Goal: Task Accomplishment & Management: Manage account settings

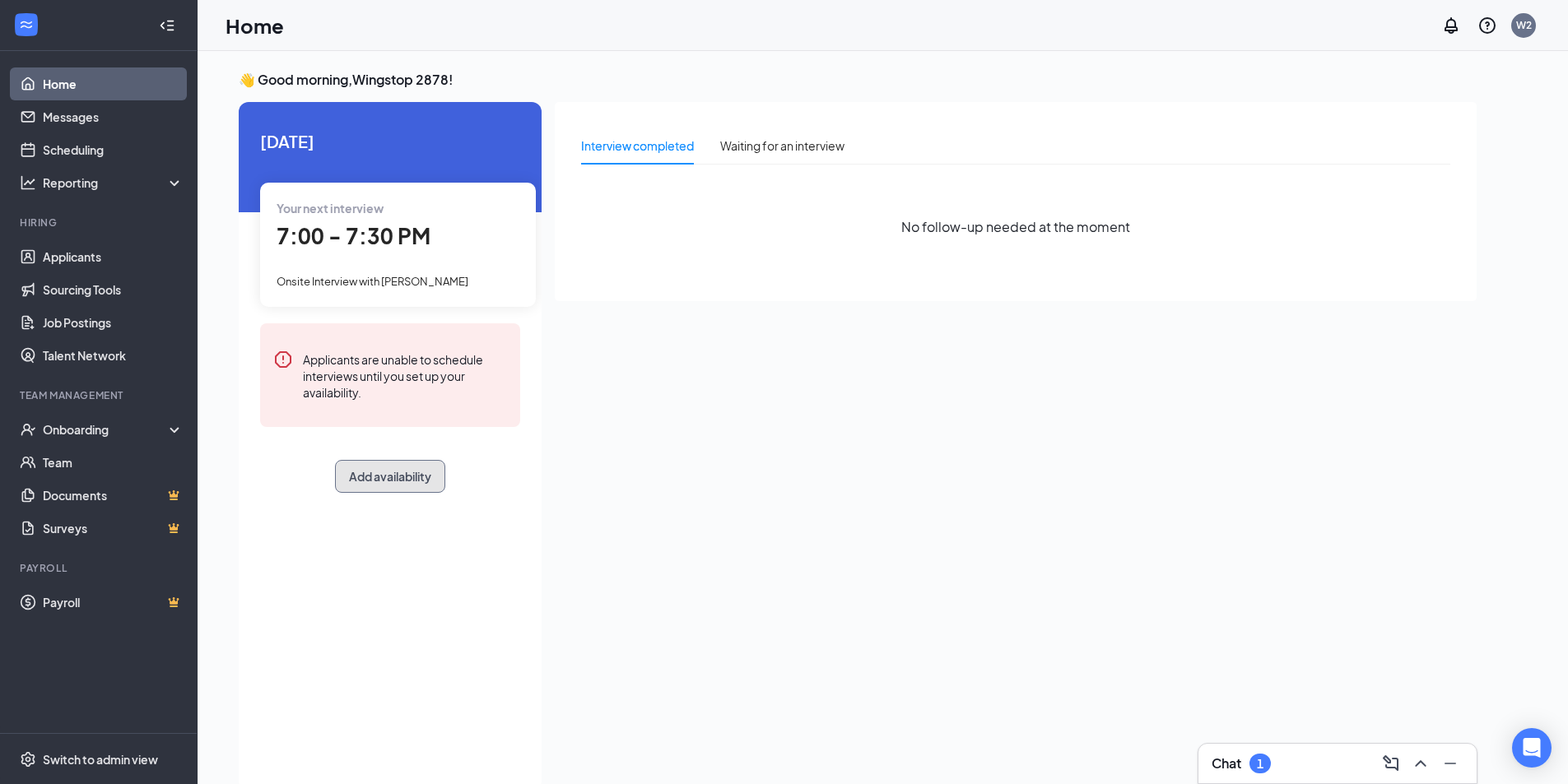
click at [411, 472] on button "Add availability" at bounding box center [390, 476] width 110 height 33
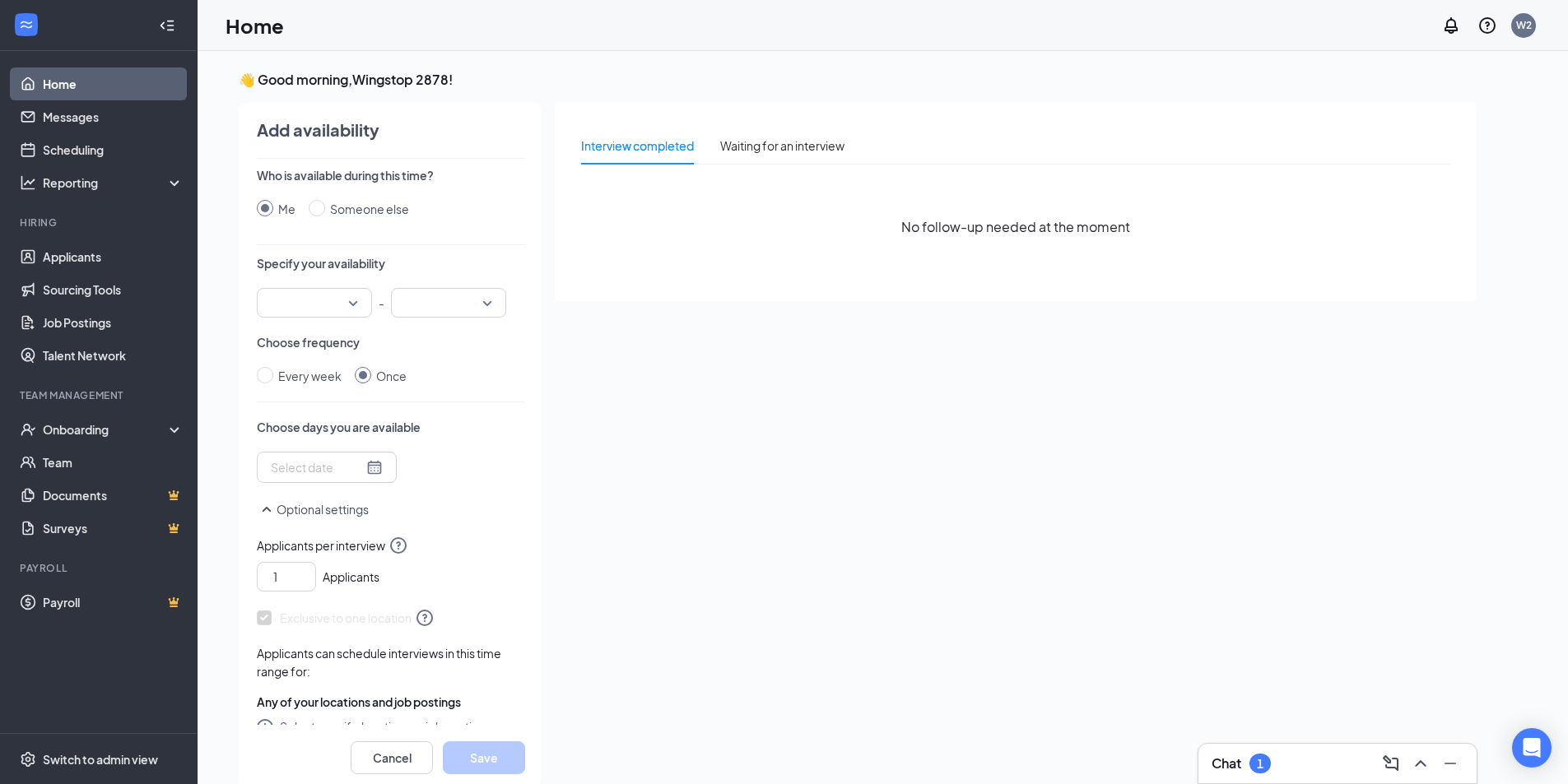
scroll to position [7, 0]
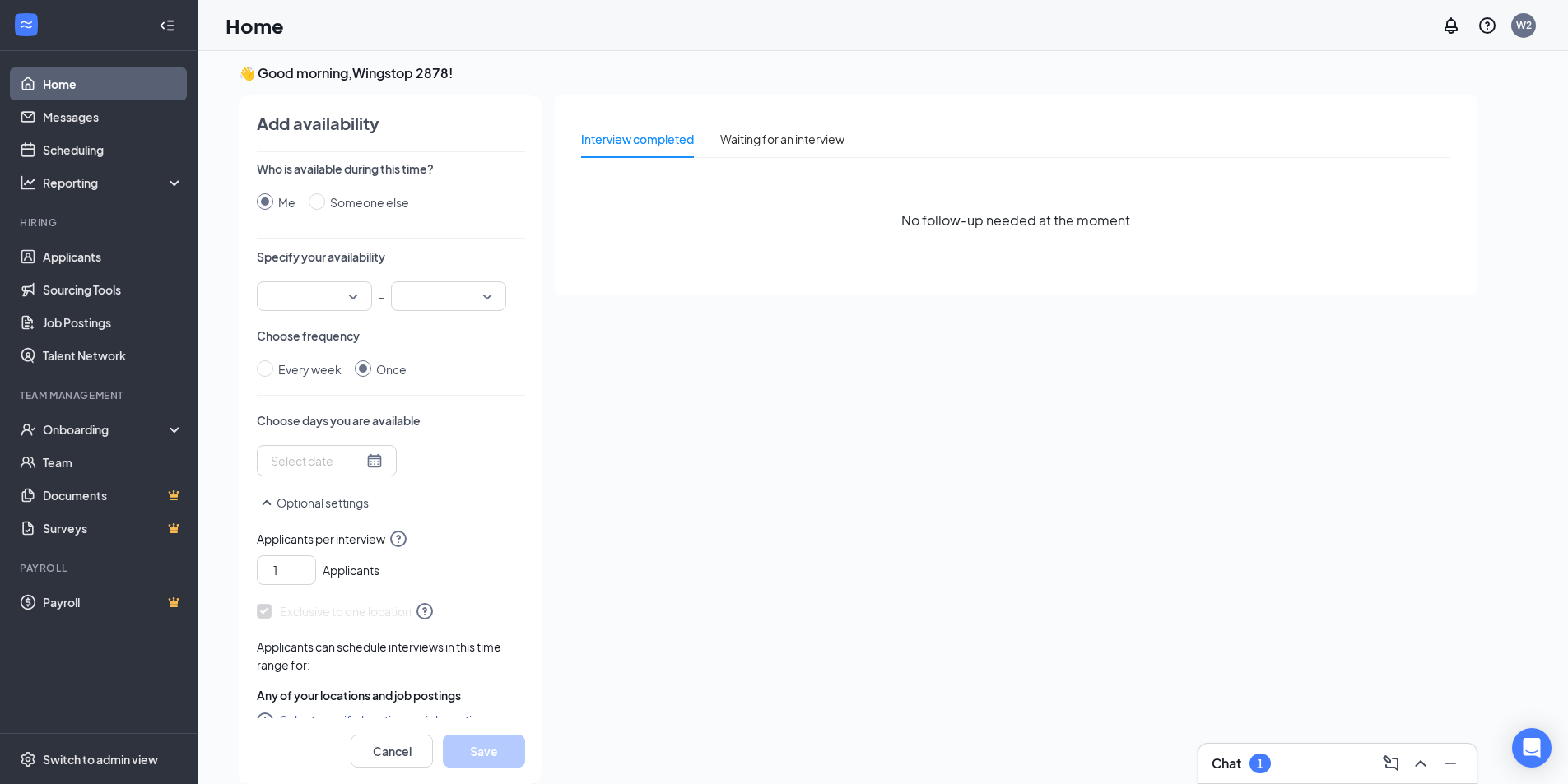
click at [344, 295] on input "search" at bounding box center [308, 297] width 84 height 28
click at [433, 335] on p "Choose frequency" at bounding box center [391, 335] width 268 height 16
click at [247, 372] on div "Add availability Who is available during this time? Me Someone else Specify you…" at bounding box center [382, 440] width 318 height 688
click at [270, 366] on input "Every week" at bounding box center [265, 368] width 16 height 16
radio input "true"
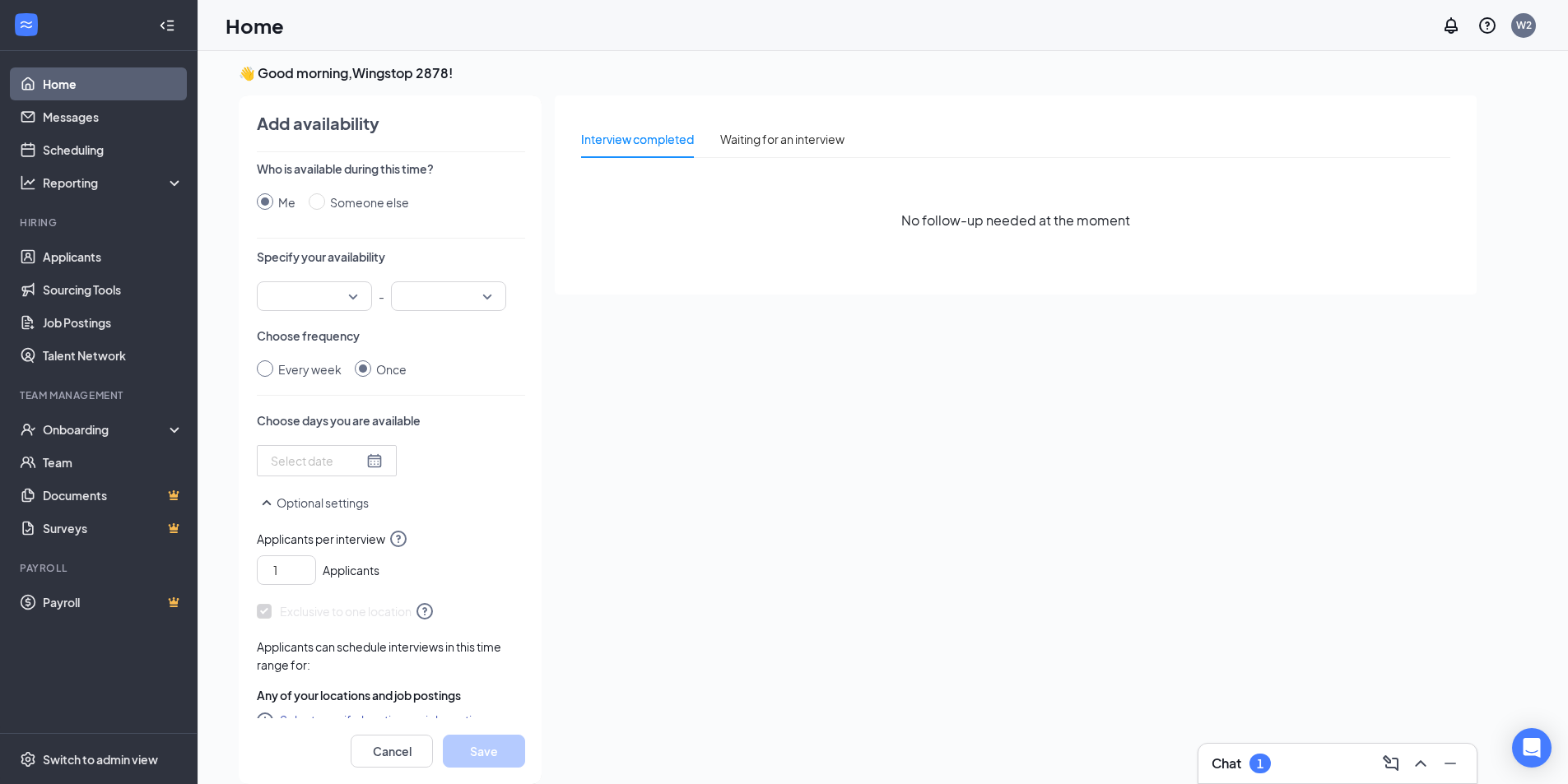
radio input "false"
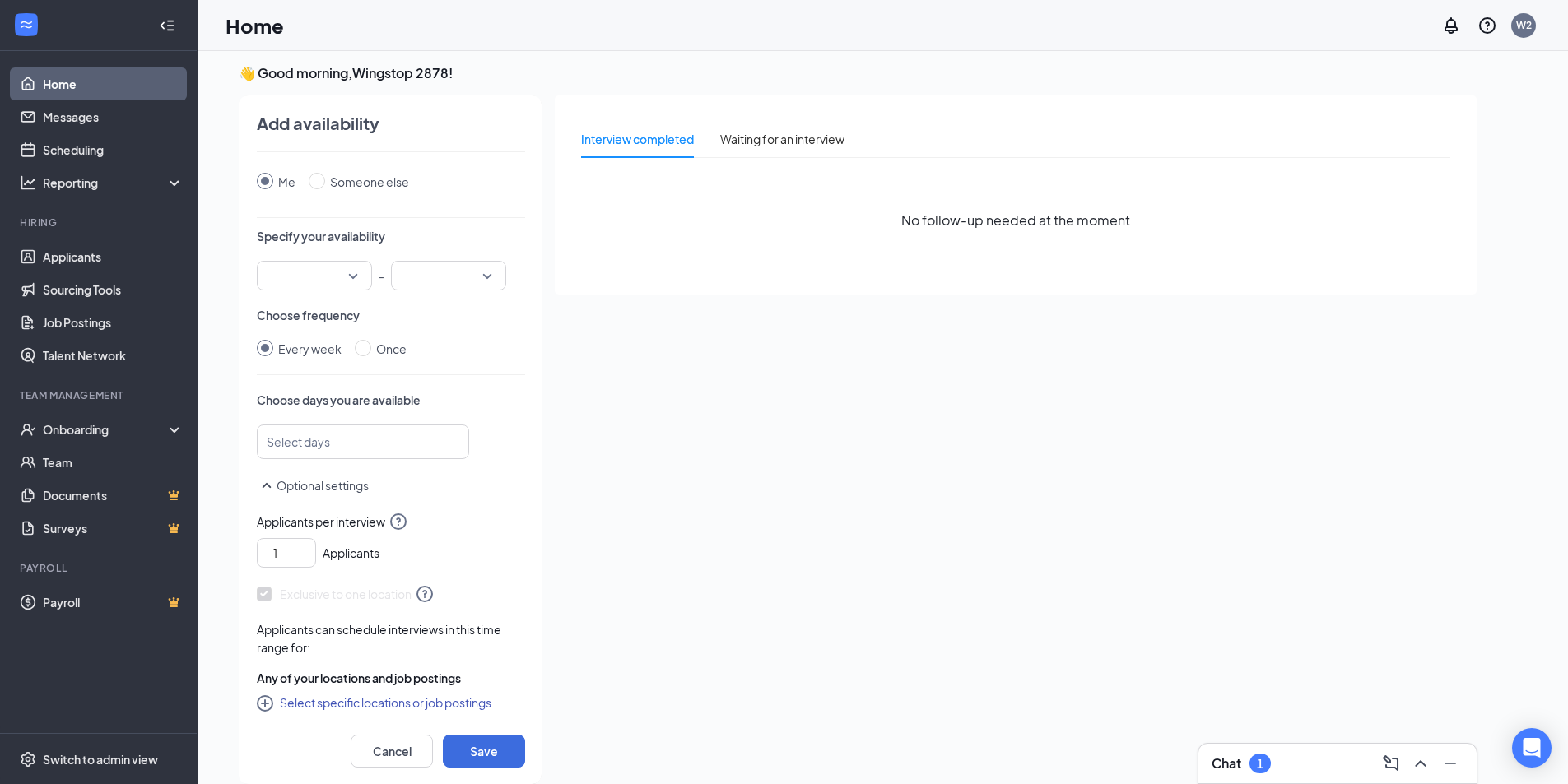
scroll to position [25, 0]
click at [287, 438] on div at bounding box center [355, 438] width 169 height 27
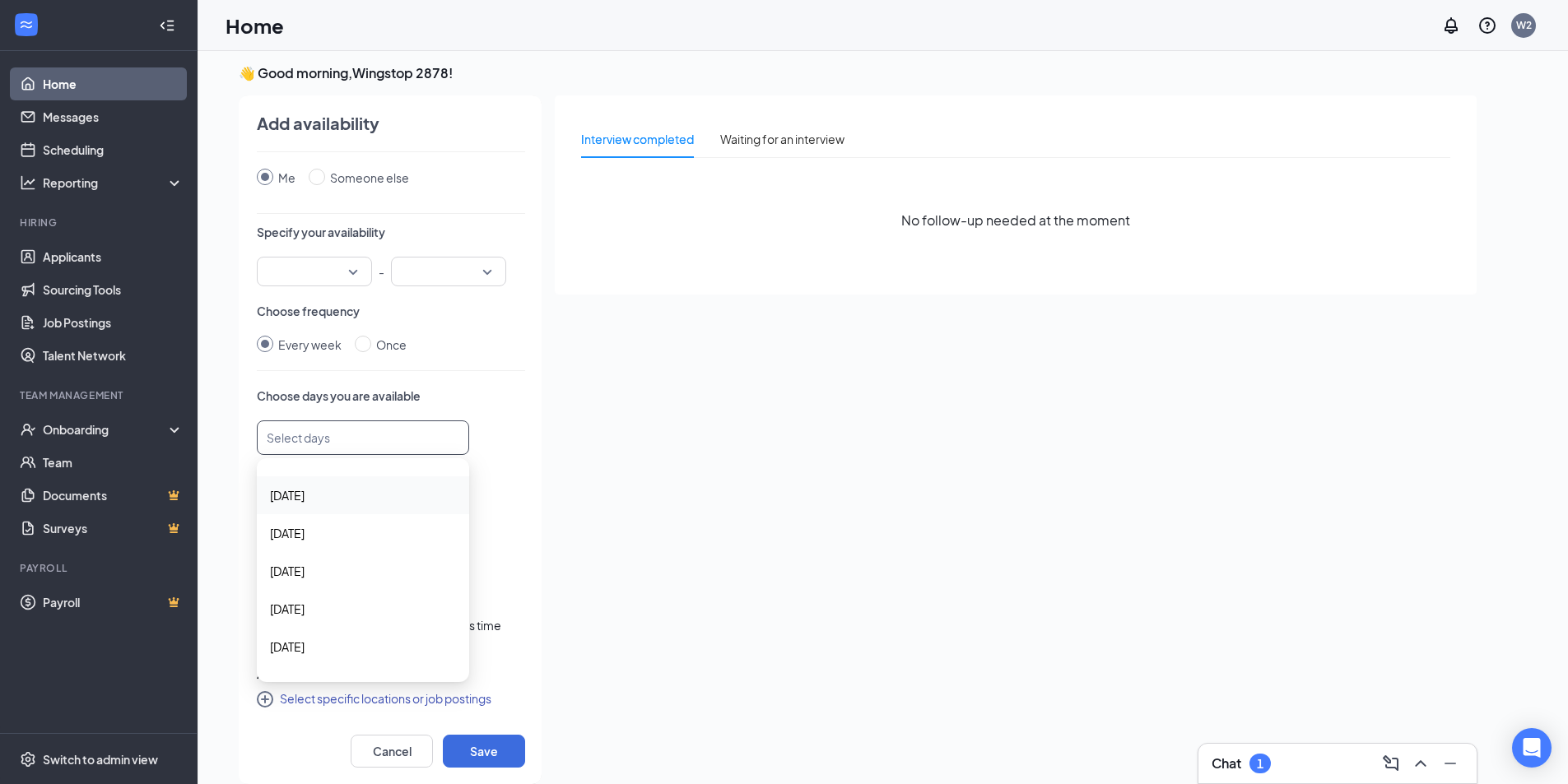
scroll to position [0, 0]
click at [323, 177] on input "Someone else" at bounding box center [316, 176] width 16 height 16
radio input "true"
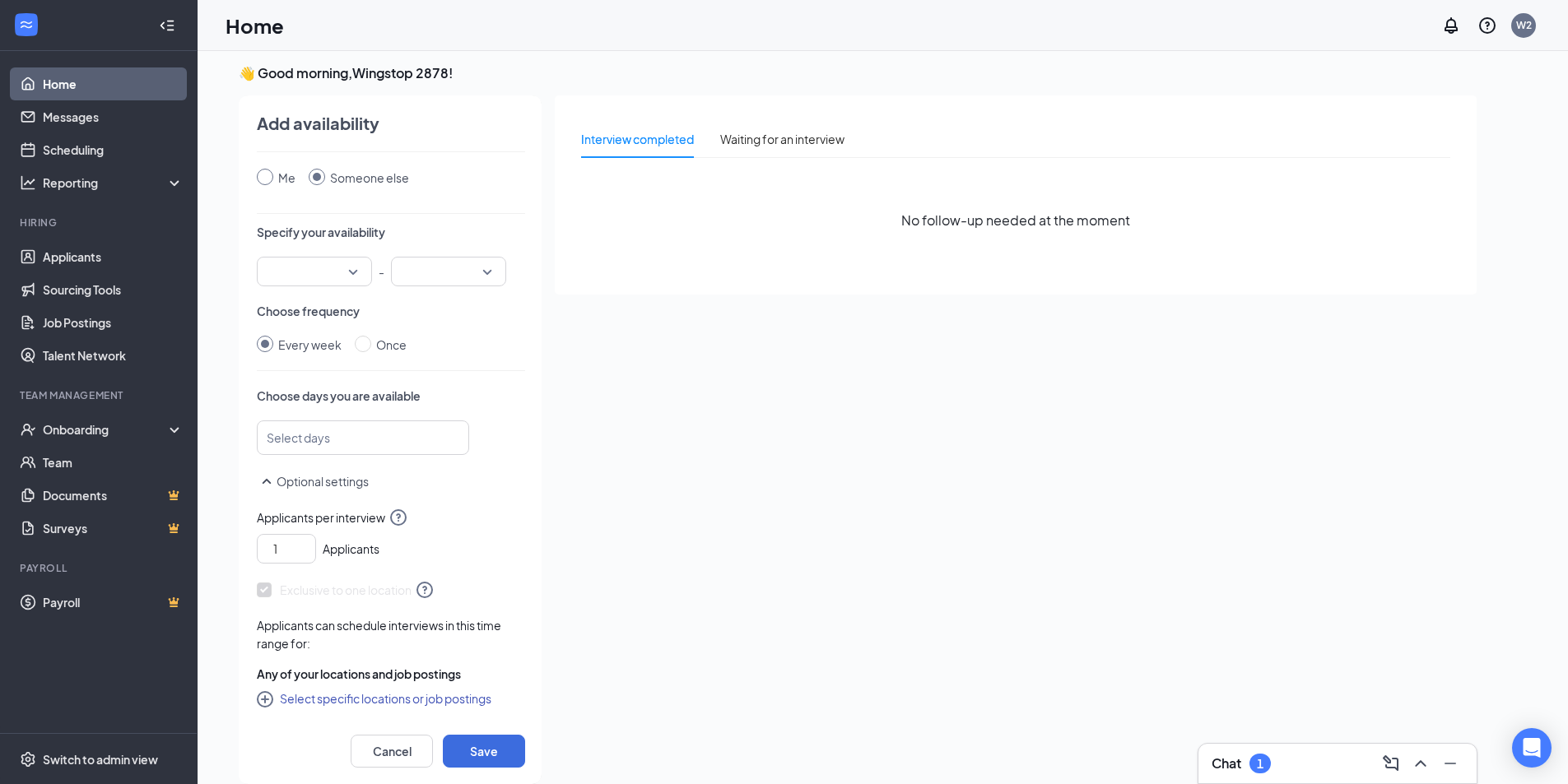
click at [262, 171] on input "Me" at bounding box center [265, 176] width 16 height 16
radio input "true"
radio input "false"
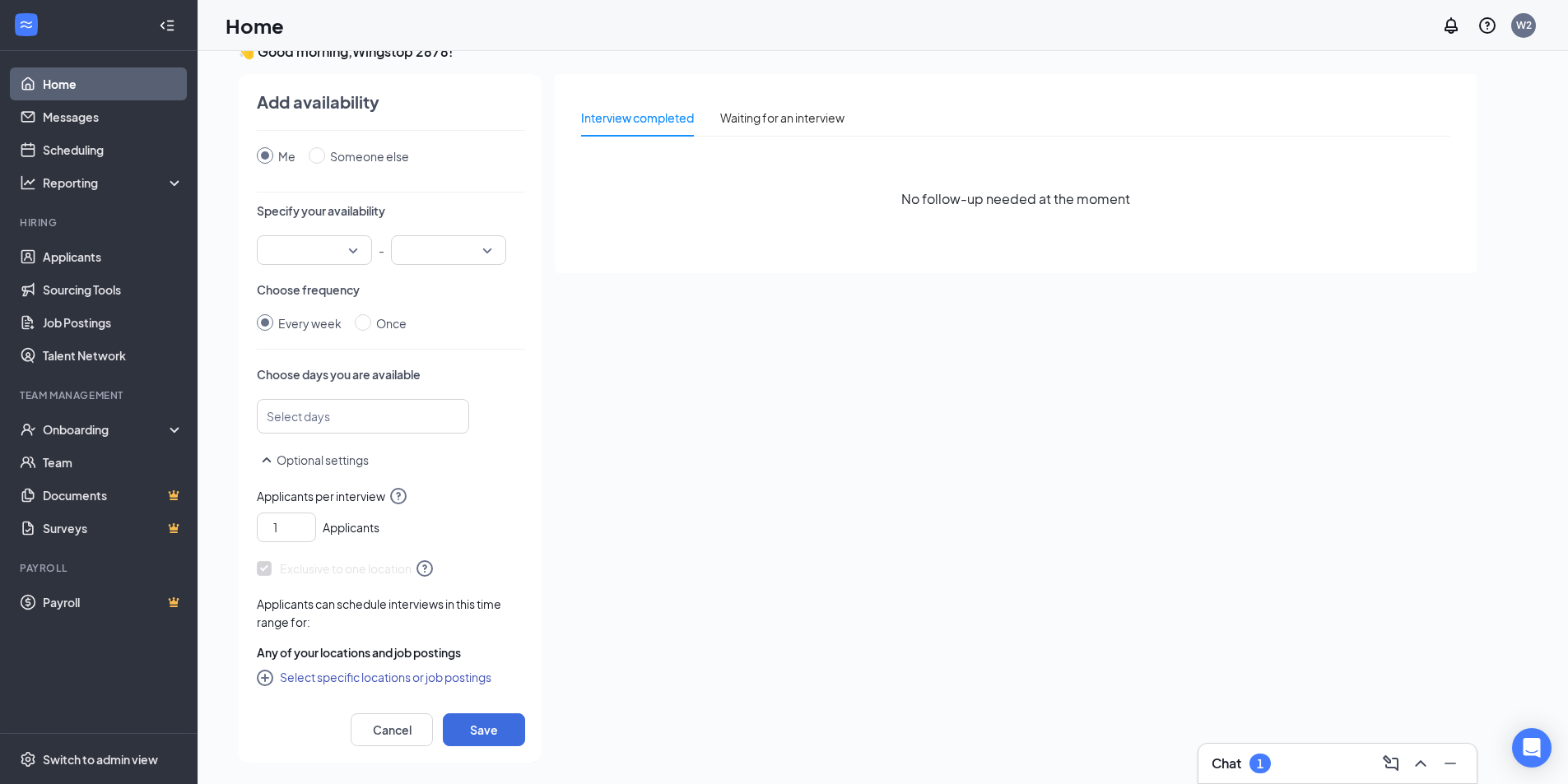
scroll to position [34, 0]
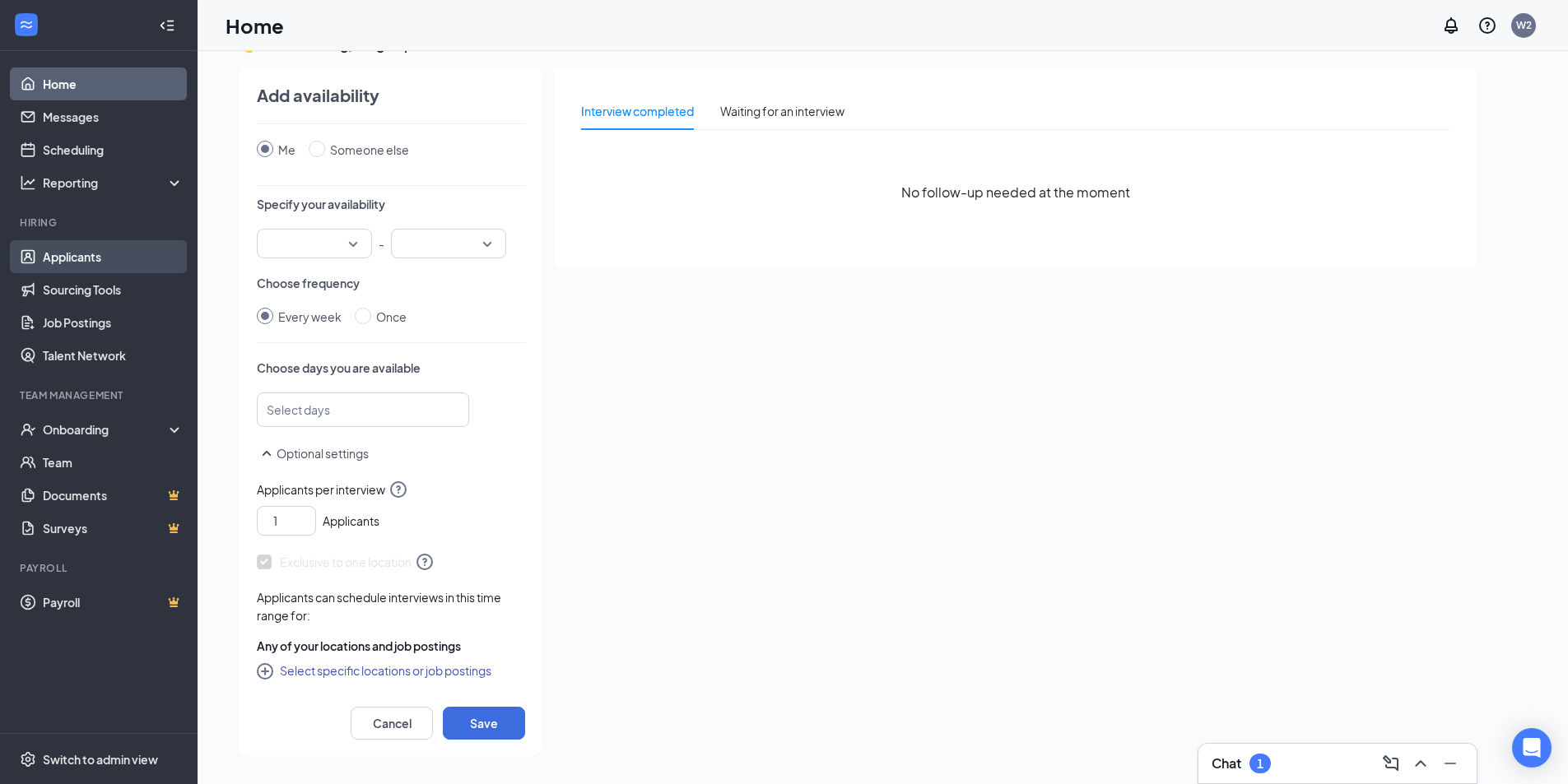
click at [68, 246] on link "Applicants" at bounding box center [113, 256] width 140 height 33
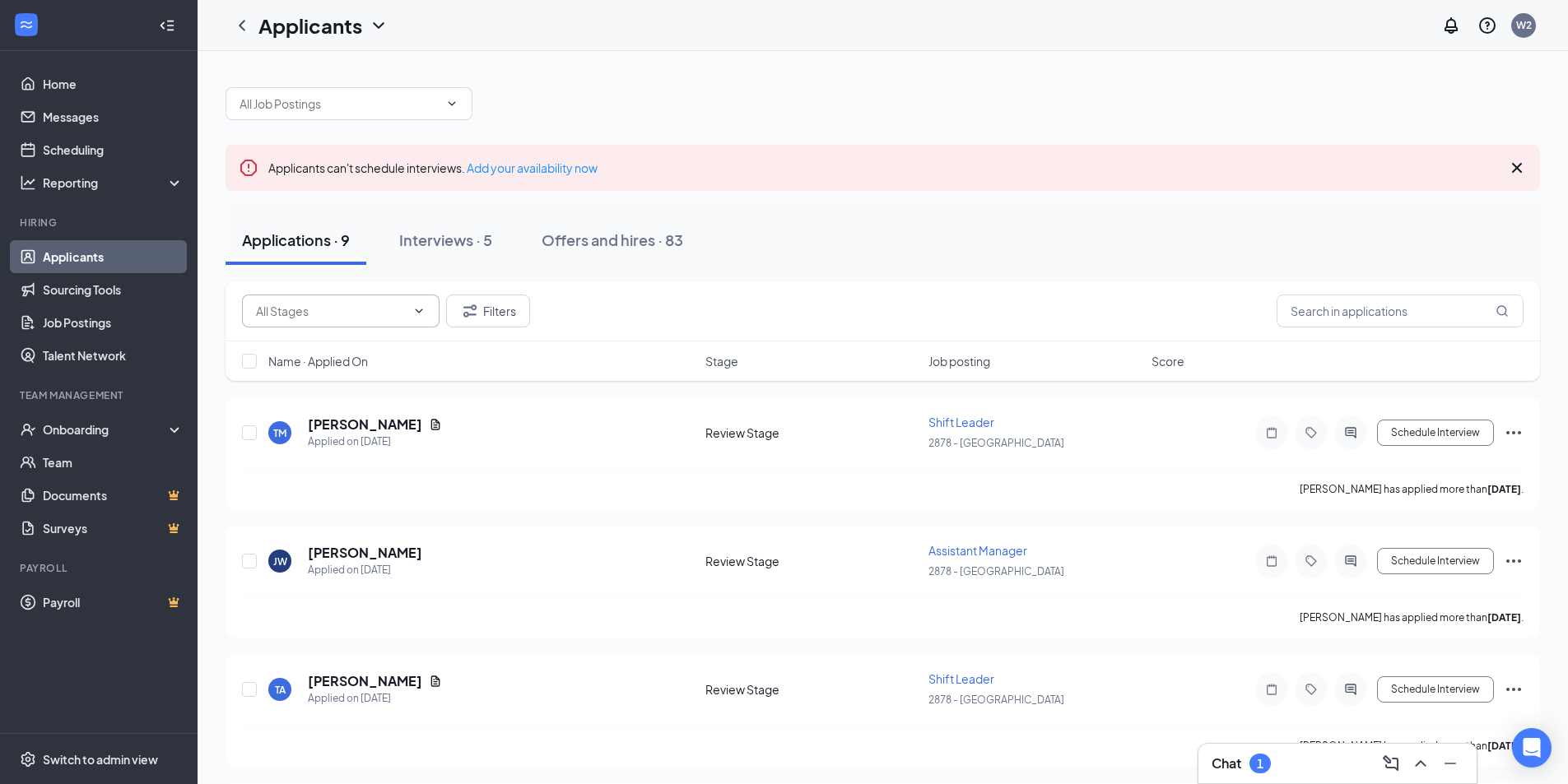
click at [414, 319] on span at bounding box center [341, 311] width 197 height 33
click at [480, 252] on button "Interviews · 5" at bounding box center [445, 240] width 126 height 49
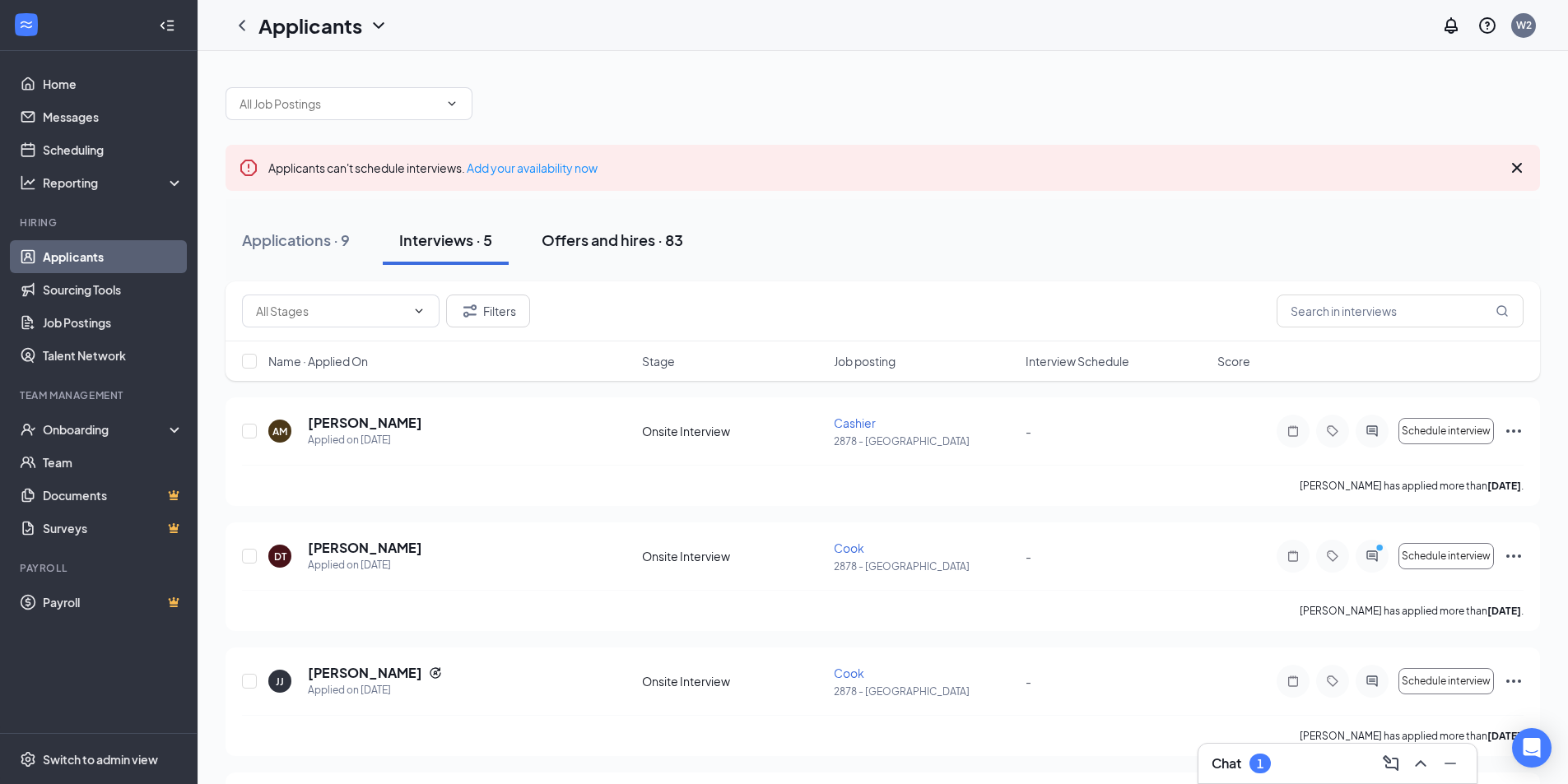
click at [632, 242] on div "Offers and hires · 83" at bounding box center [612, 240] width 141 height 21
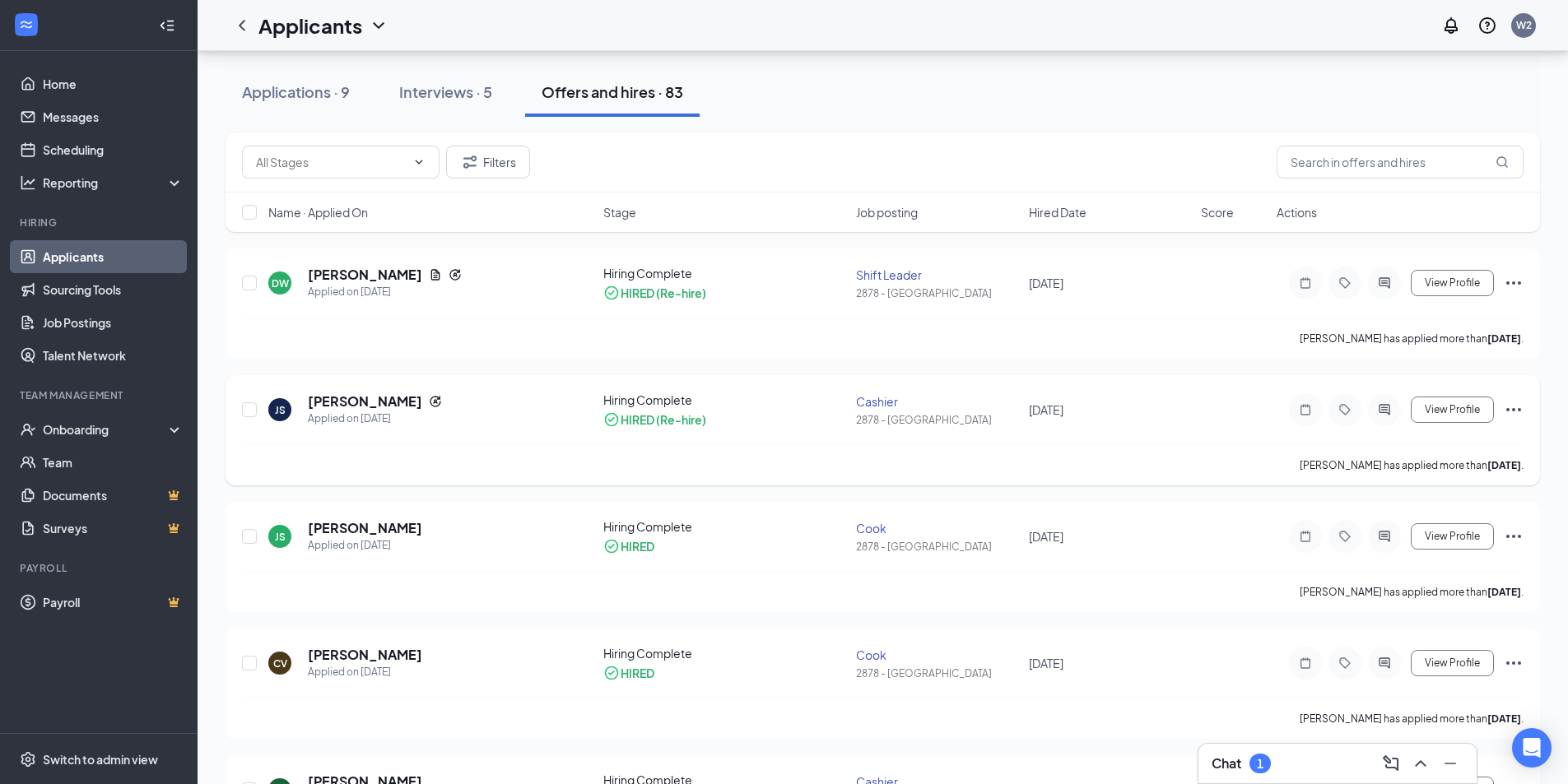
scroll to position [165, 0]
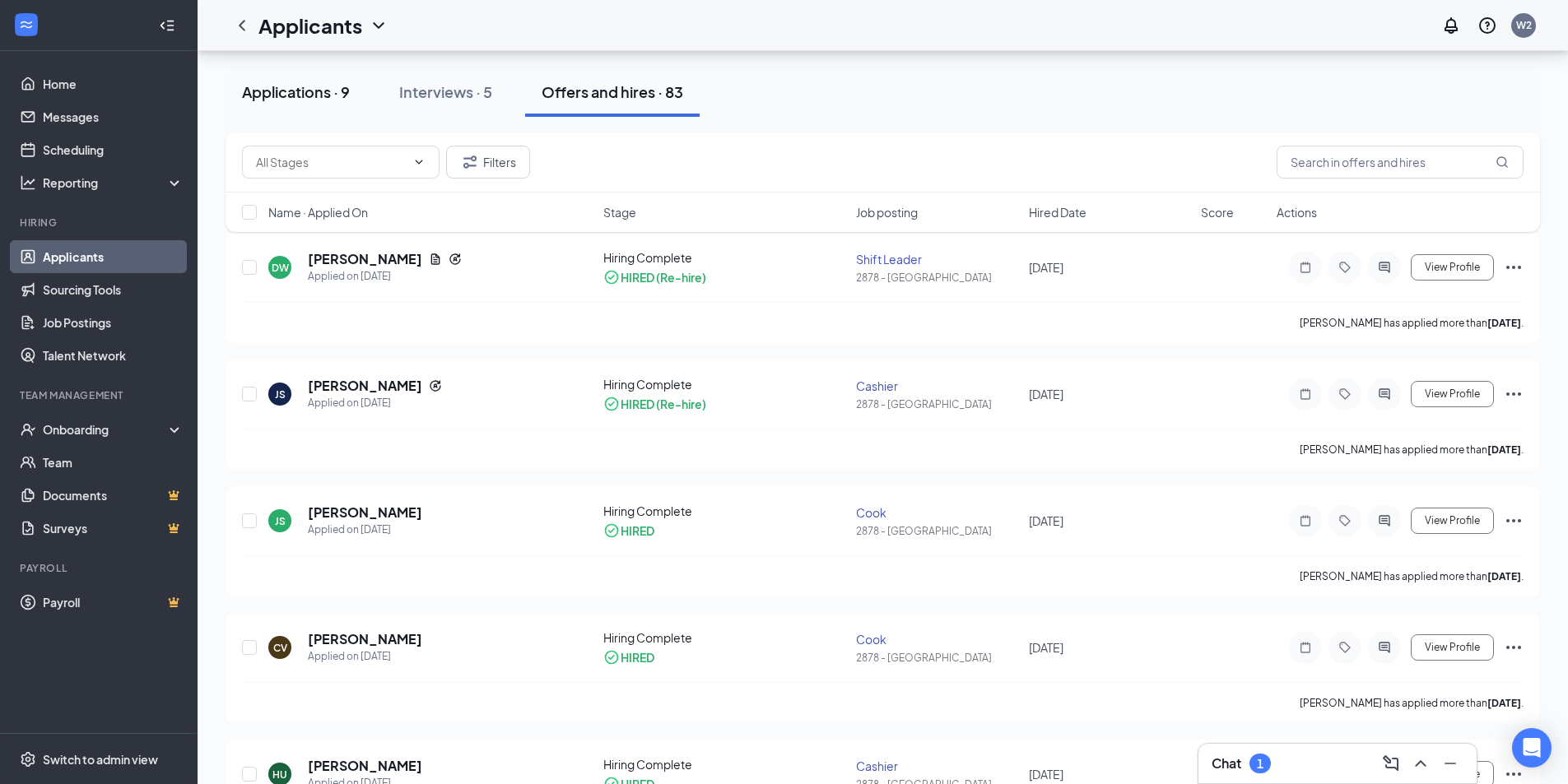
click at [300, 115] on button "Applications · 9" at bounding box center [296, 92] width 140 height 49
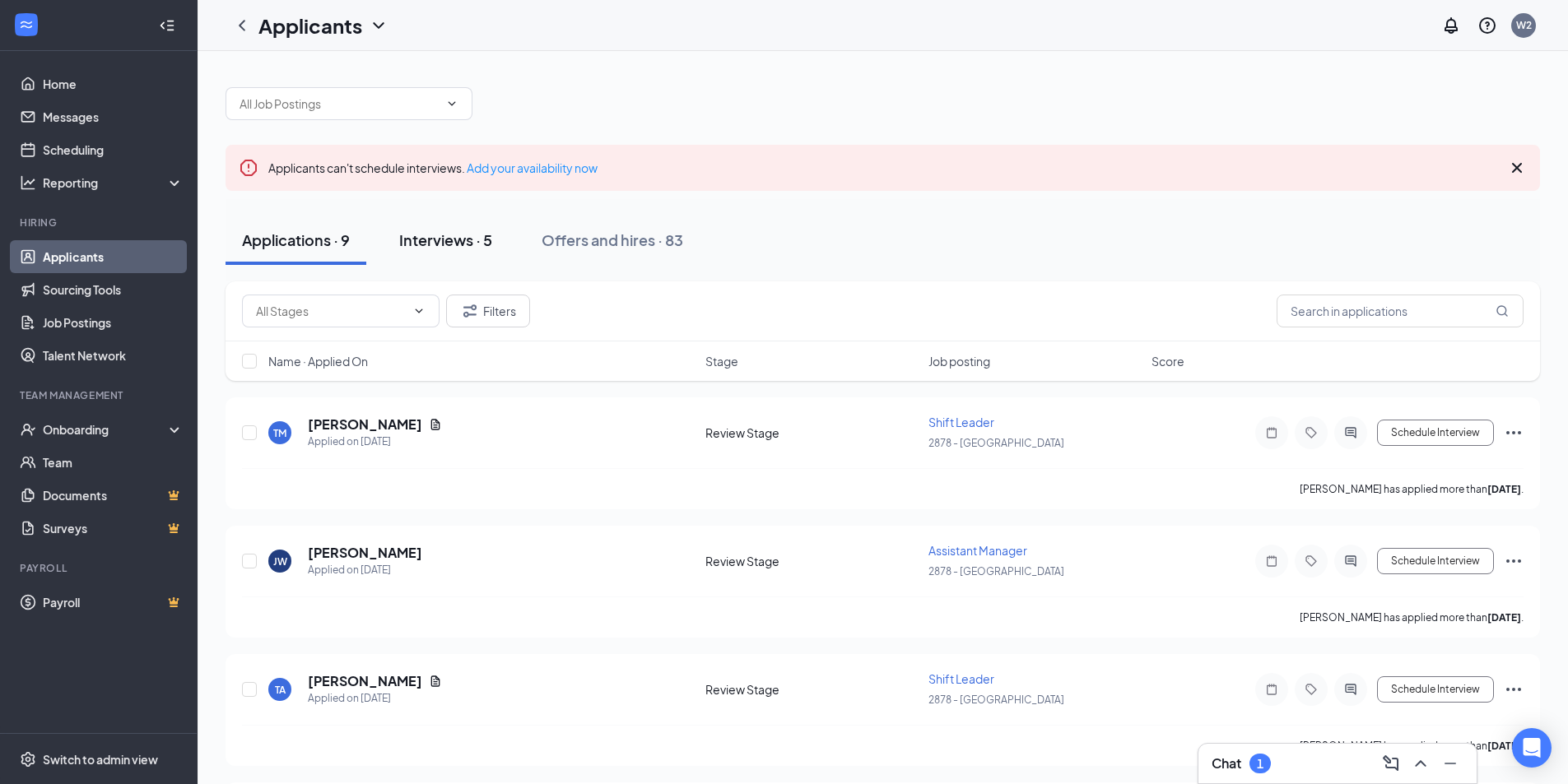
click at [485, 245] on div "Interviews · 5" at bounding box center [446, 240] width 93 height 21
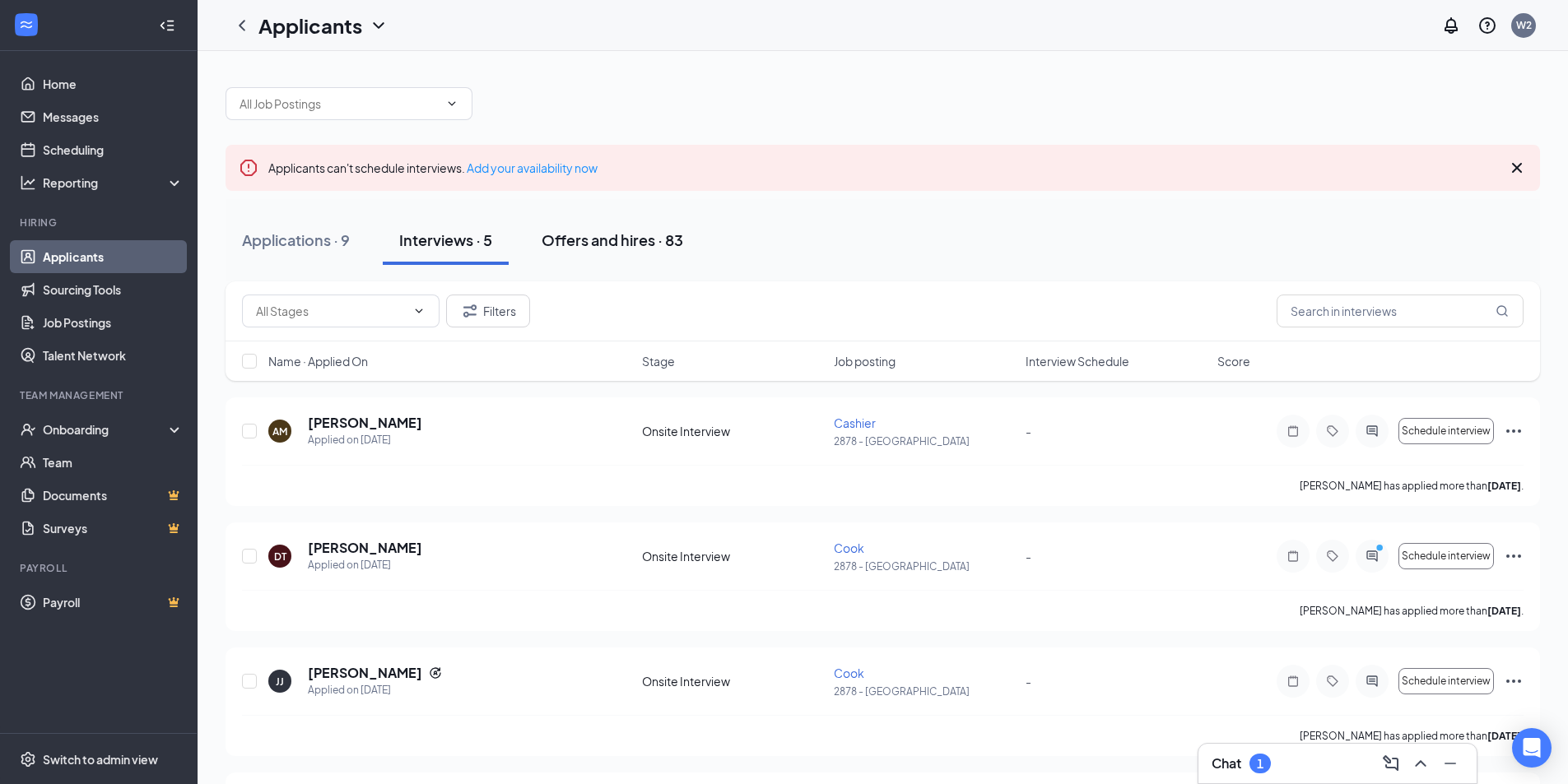
click at [616, 221] on button "Offers and hires · 83" at bounding box center [613, 240] width 175 height 49
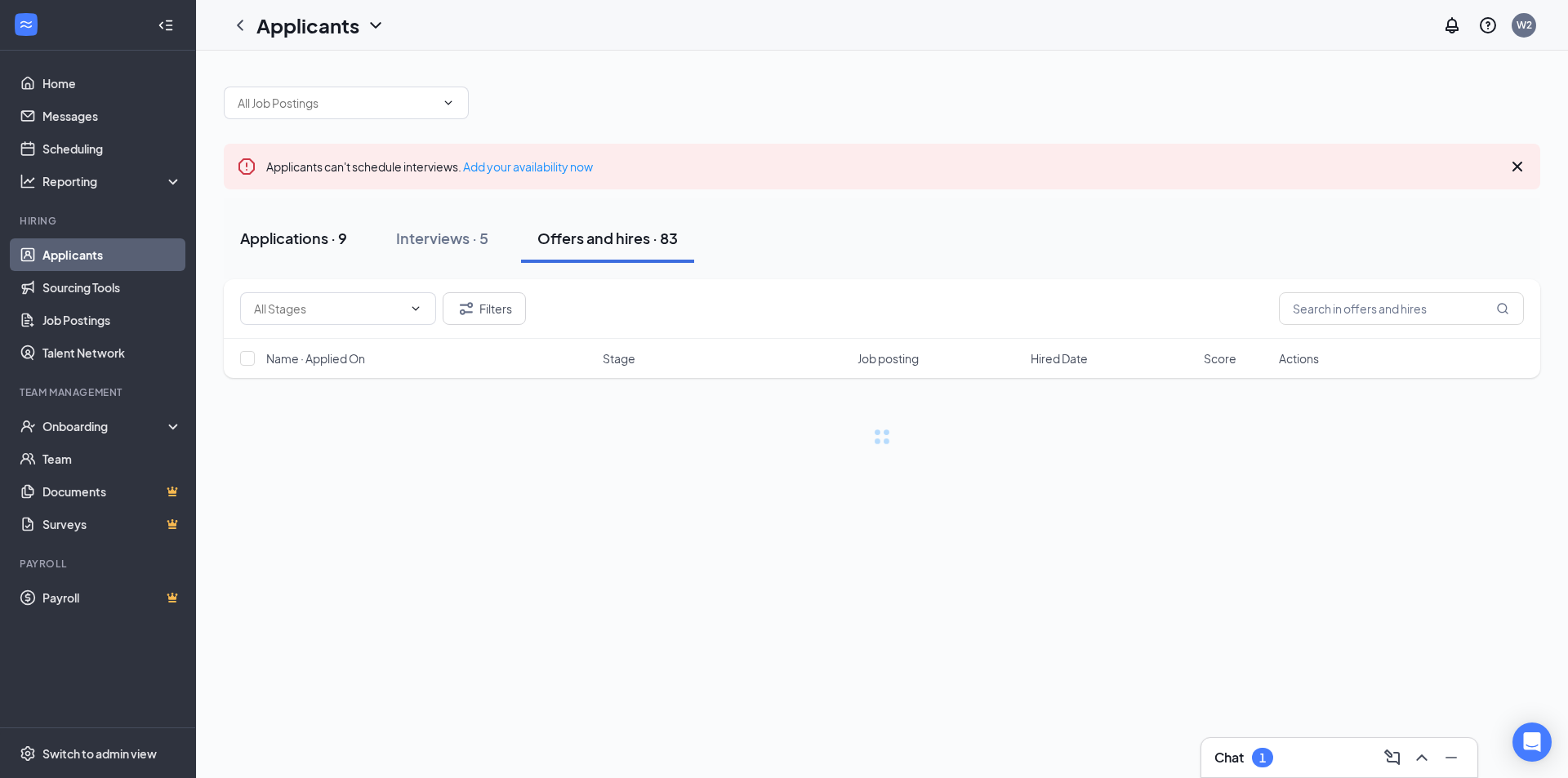
click at [291, 231] on div "Applications · 9" at bounding box center [294, 238] width 107 height 21
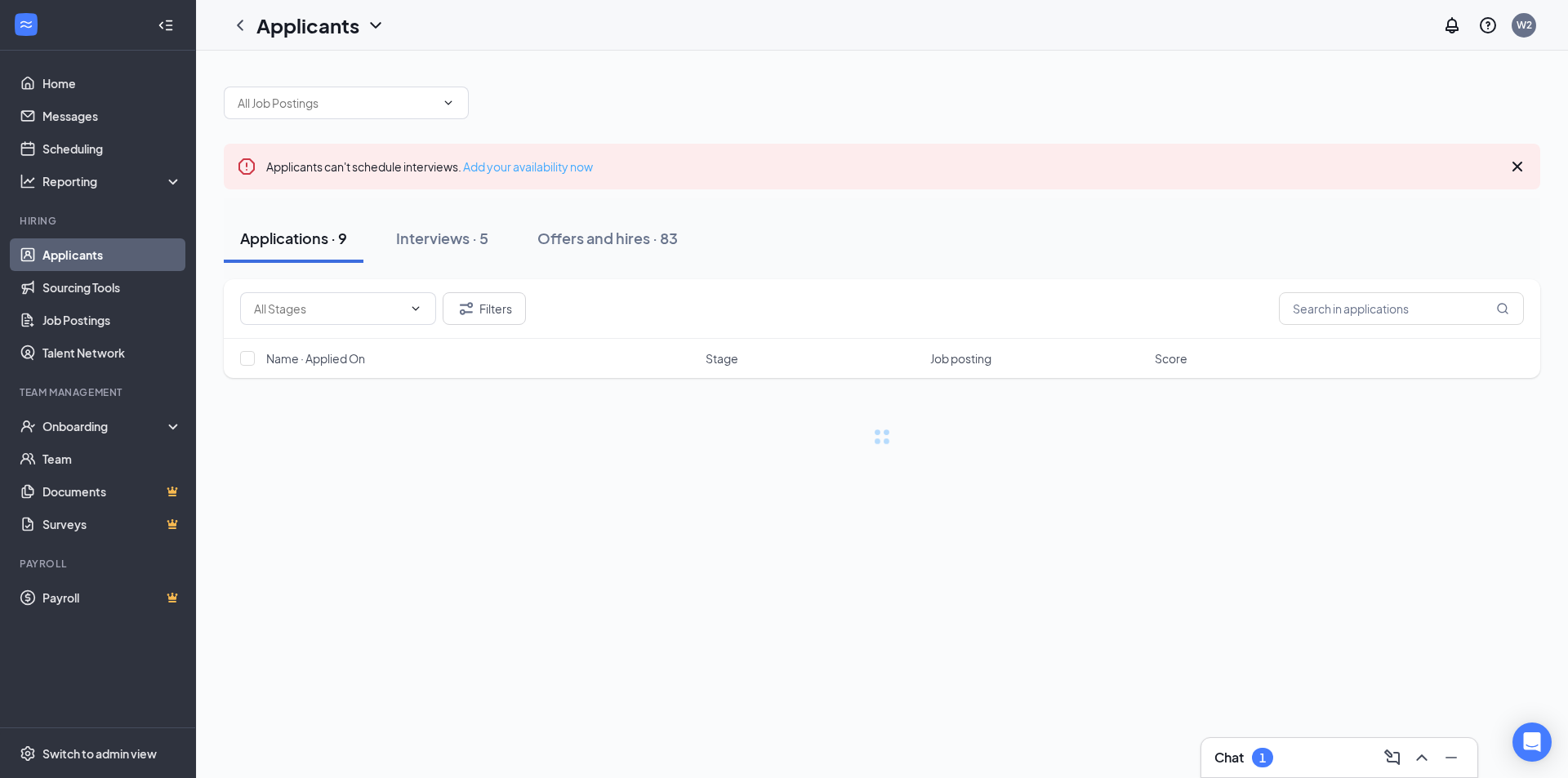
click at [552, 167] on link "Add your availability now" at bounding box center [528, 167] width 130 height 15
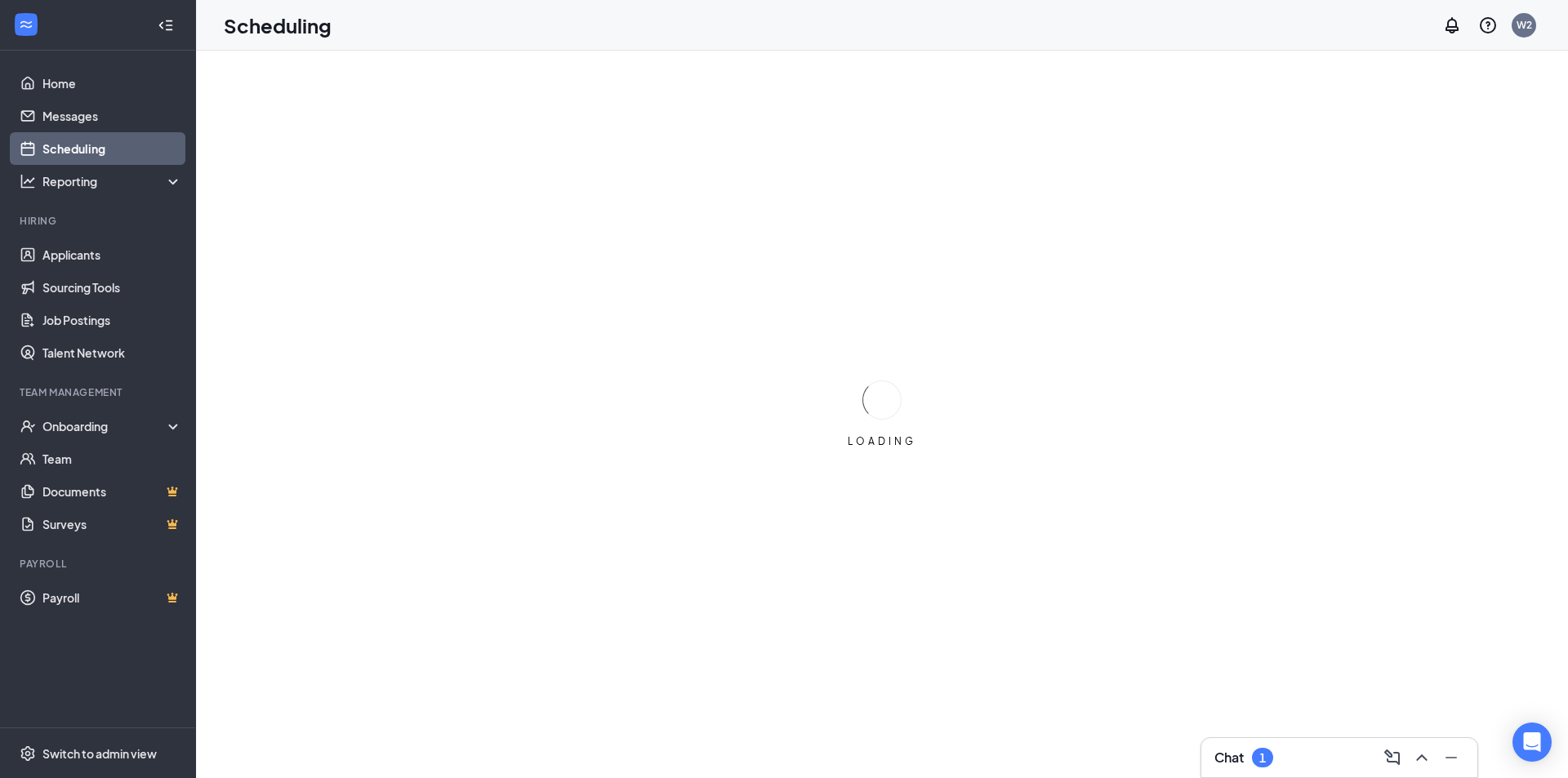
click at [1246, 751] on div "Chat 1" at bounding box center [1243, 757] width 58 height 20
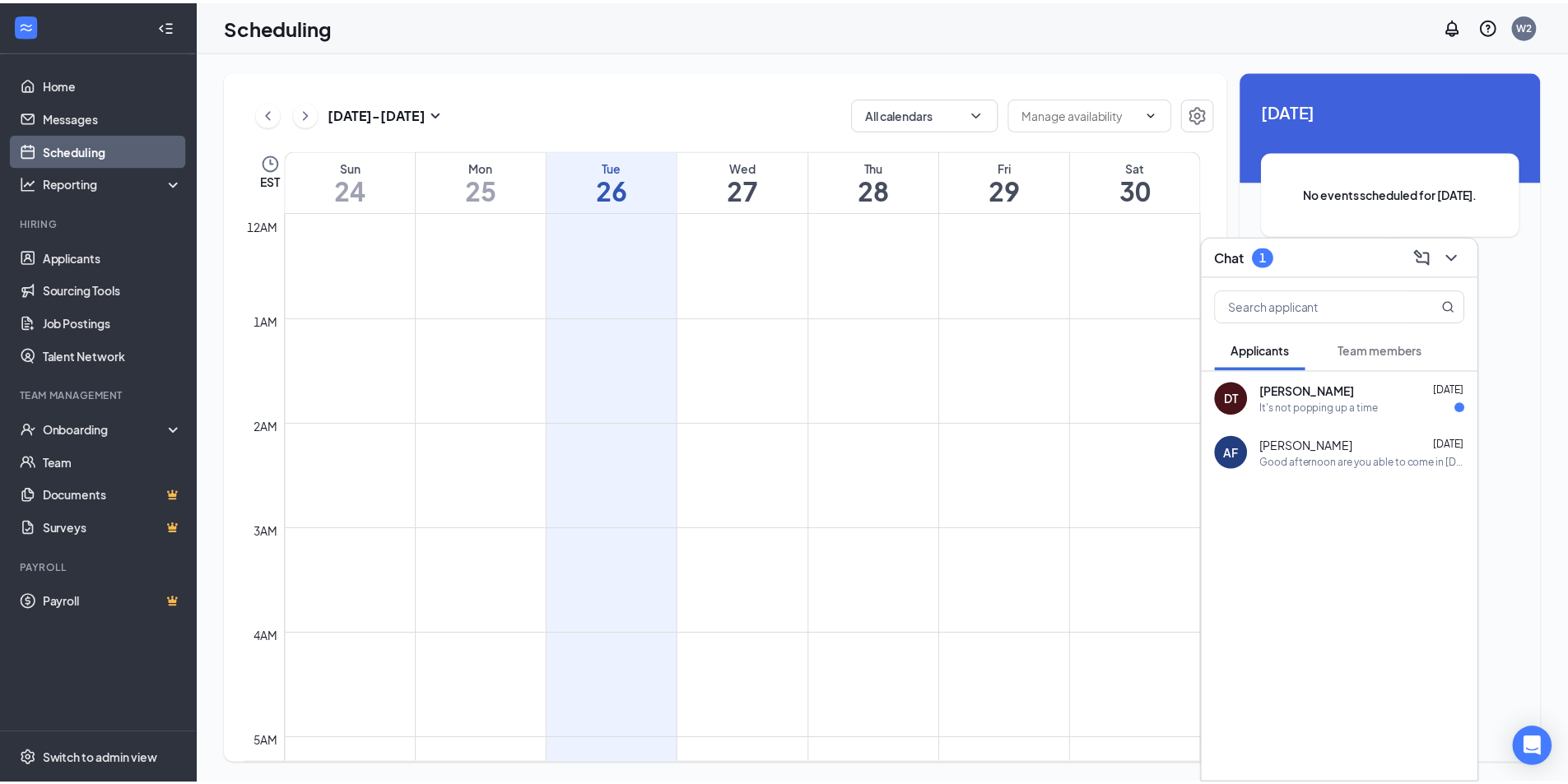
scroll to position [809, 0]
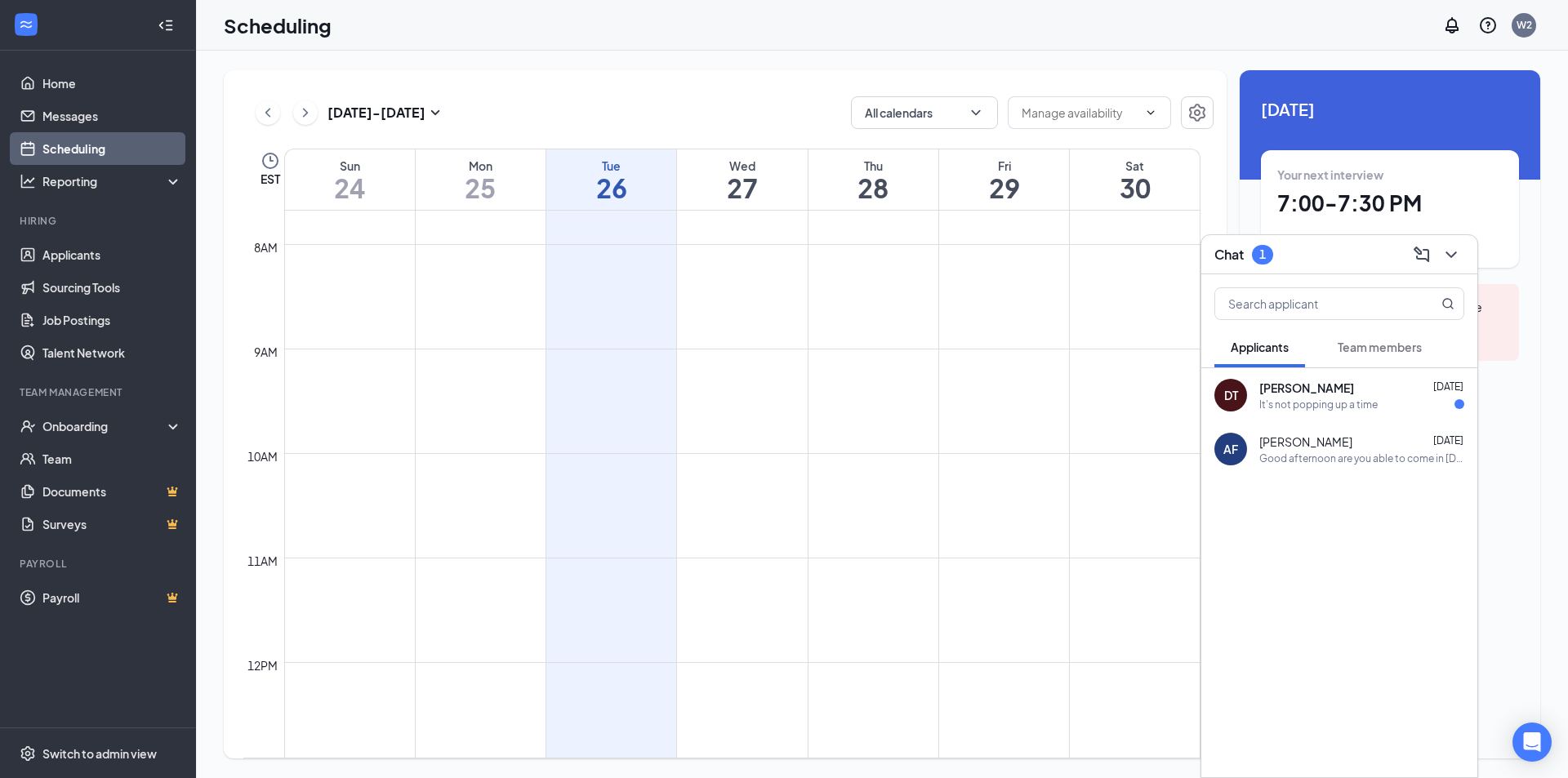
click at [1397, 355] on div "Team members" at bounding box center [1379, 346] width 84 height 16
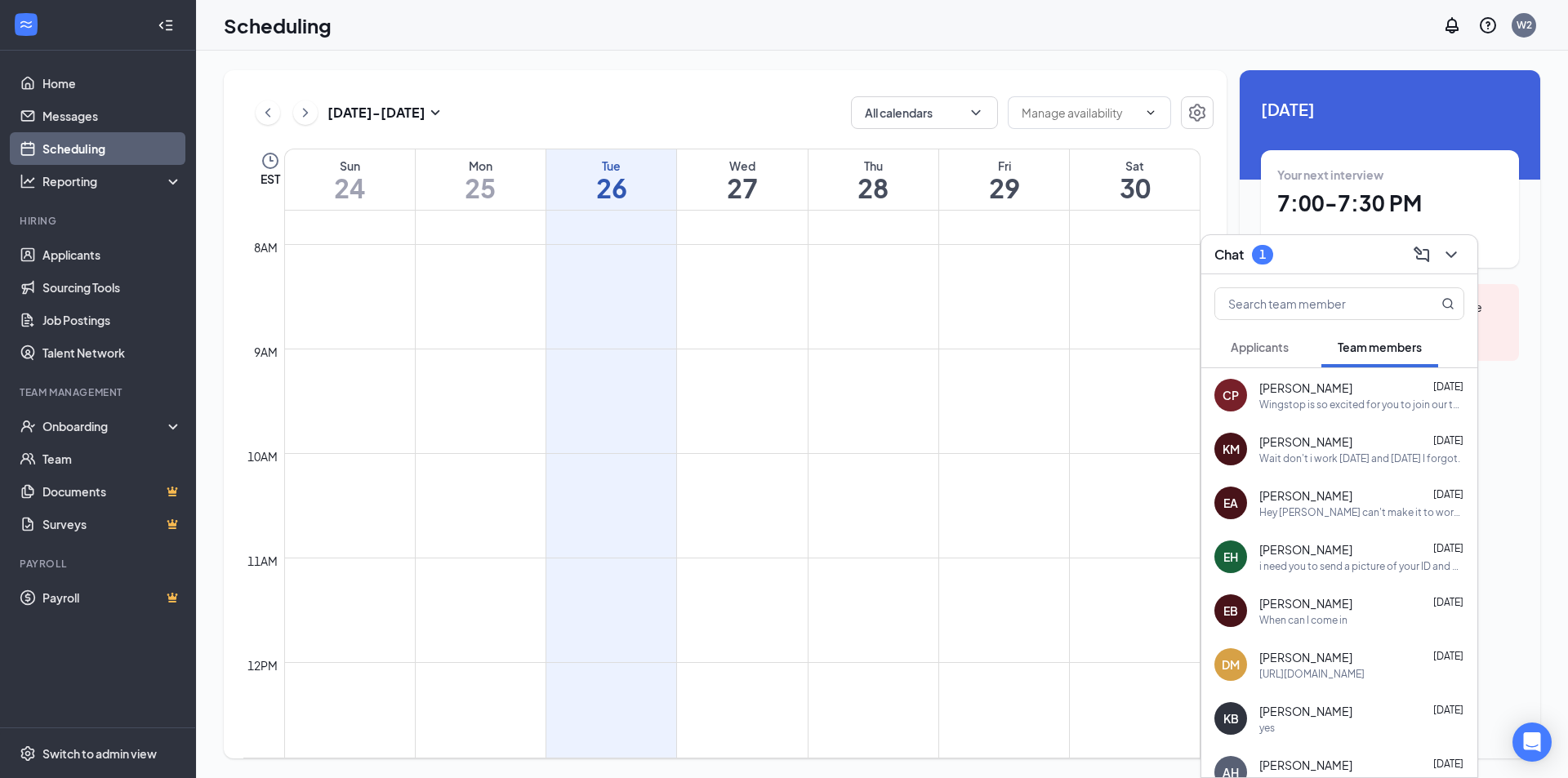
click at [1278, 342] on span "Applicants" at bounding box center [1260, 347] width 58 height 15
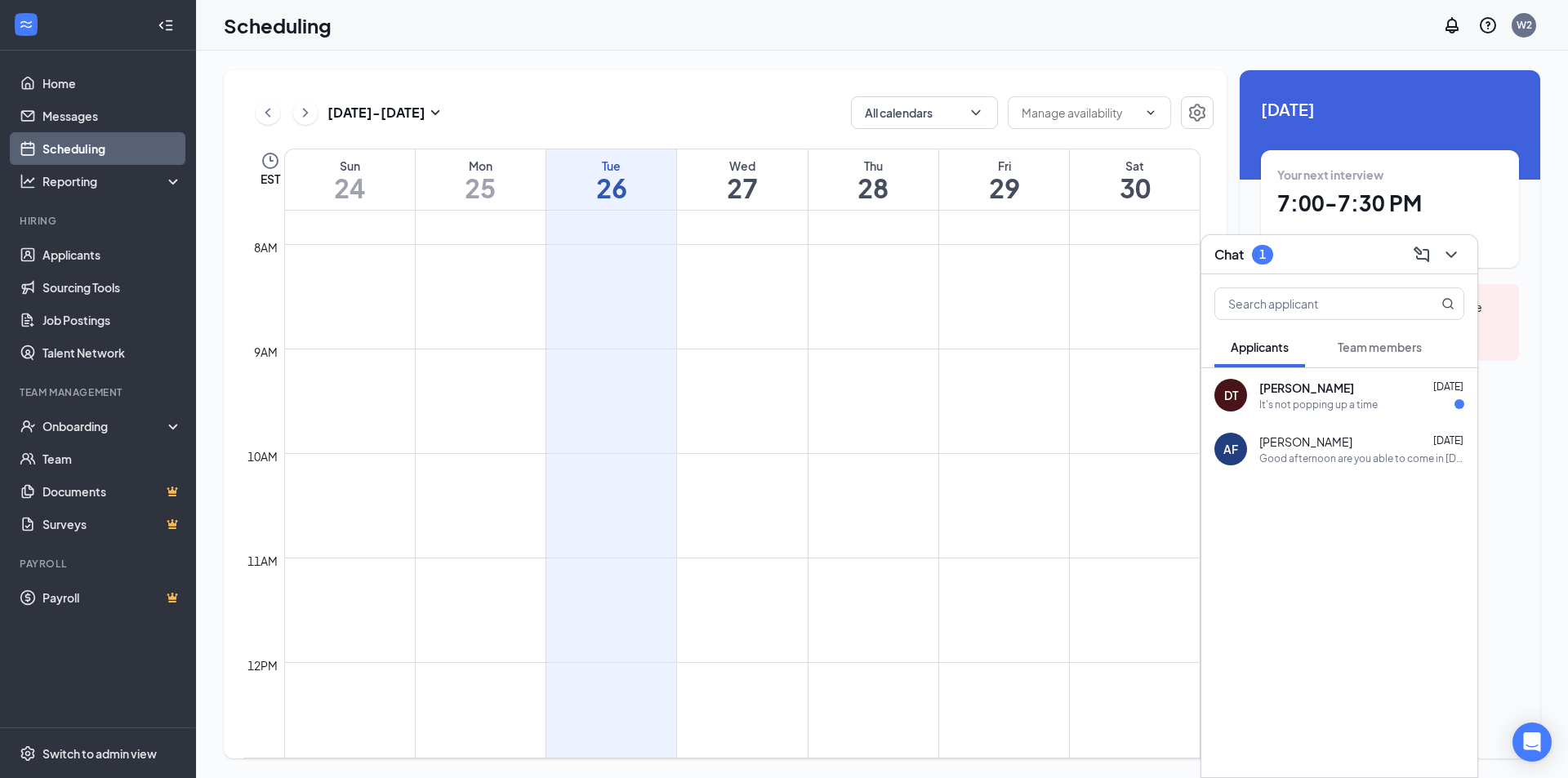
click at [1347, 348] on span "Team members" at bounding box center [1379, 347] width 84 height 15
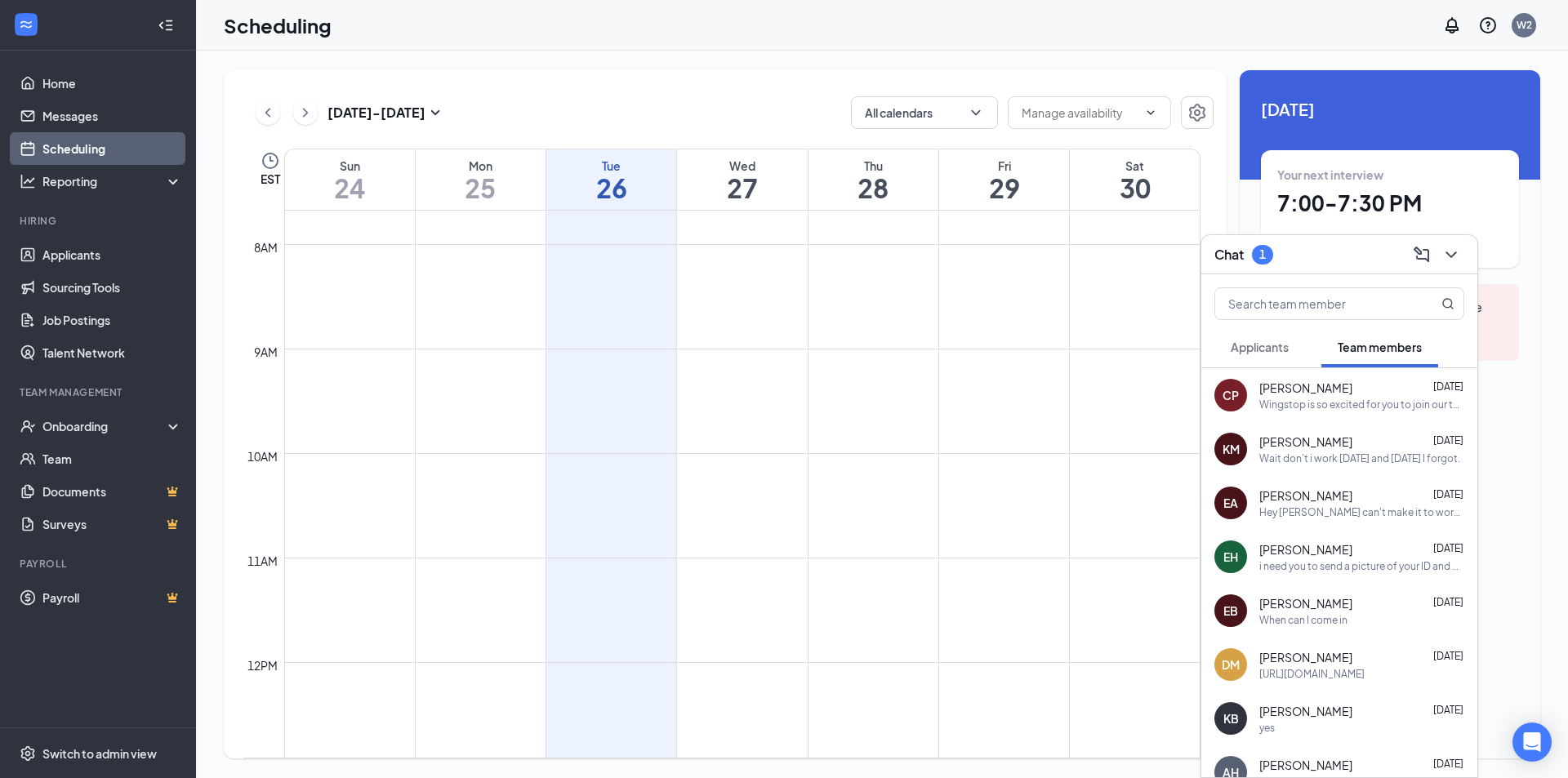
click at [1166, 85] on div "[DATE] - [DATE] All calendars EST Sun 24 Mon 25 Tue 26 Wed 27 Thu 28 Fri 29 Sat…" at bounding box center [726, 414] width 1003 height 688
click at [1456, 260] on icon "ChevronDown" at bounding box center [1450, 254] width 20 height 20
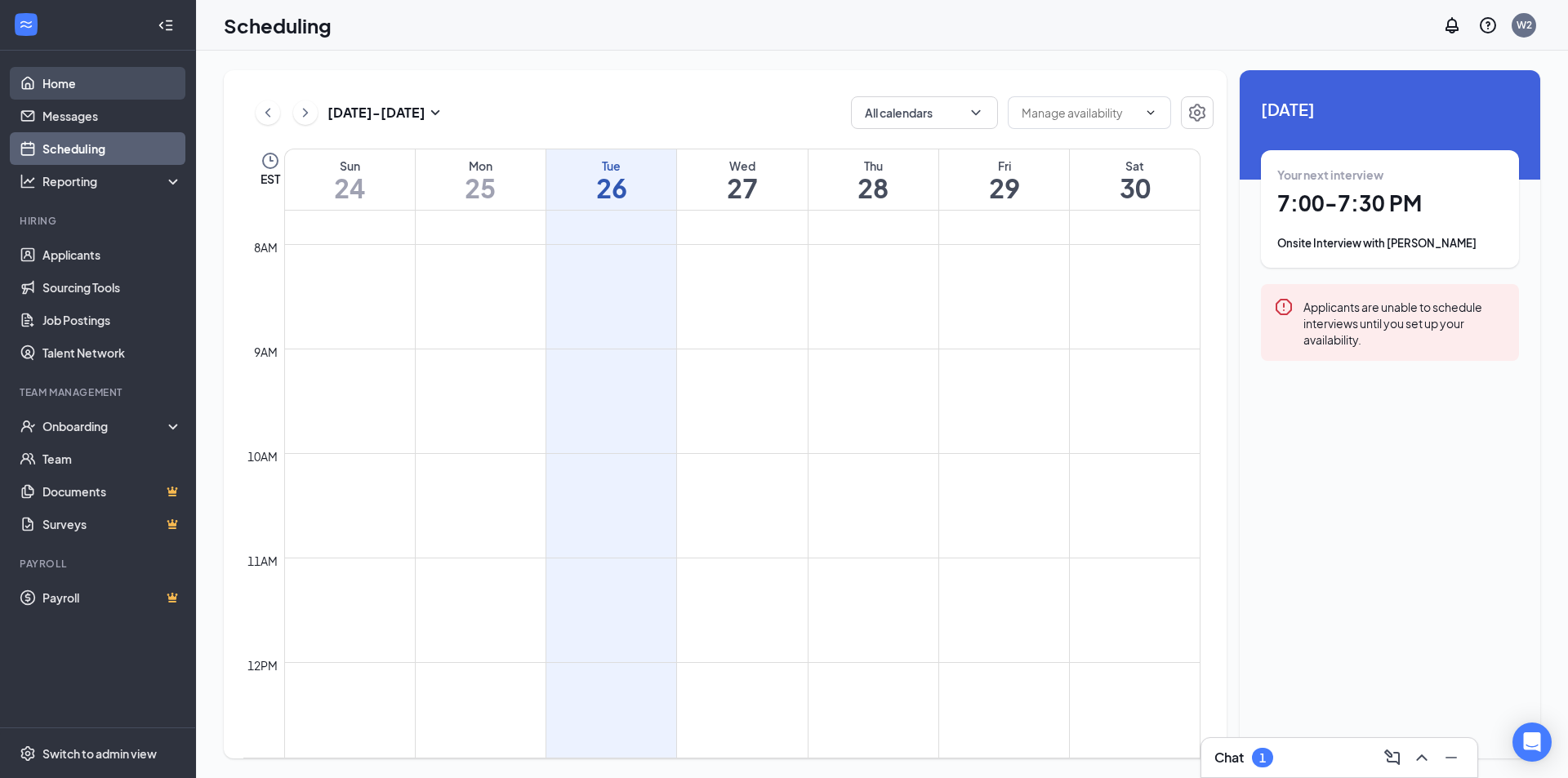
click at [81, 82] on link "Home" at bounding box center [112, 83] width 139 height 33
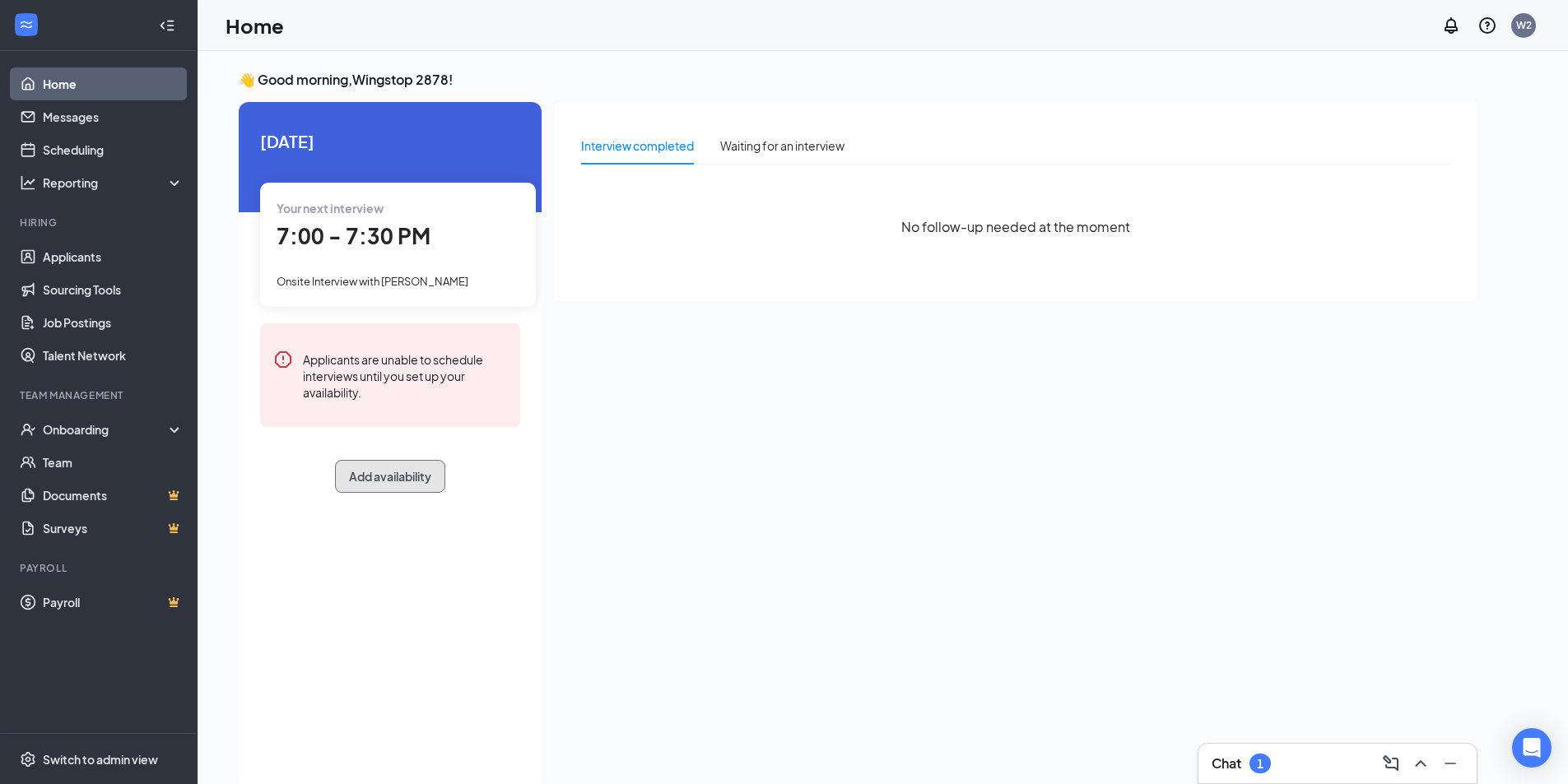
click at [406, 473] on button "Add availability" at bounding box center [390, 476] width 110 height 33
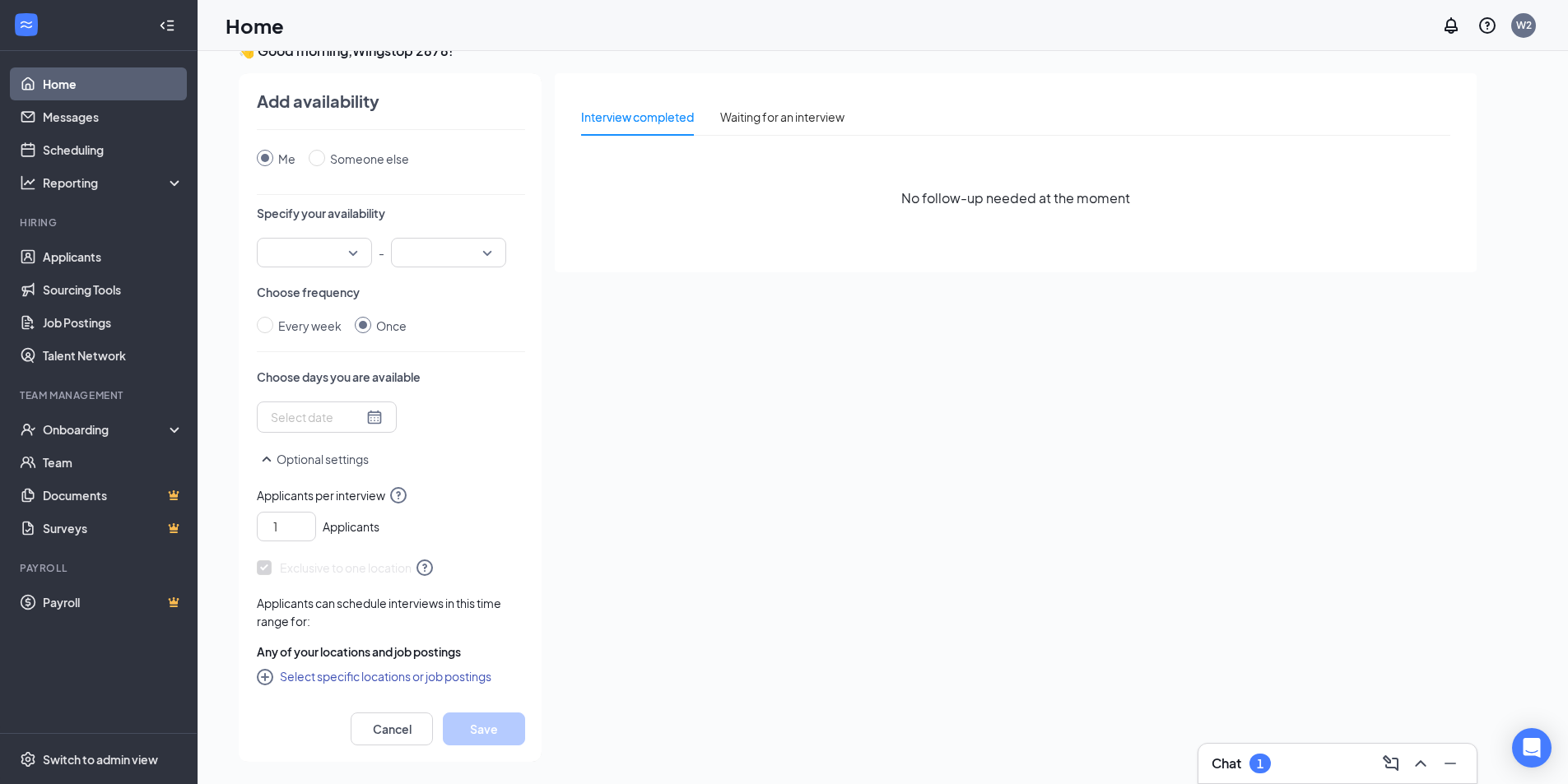
scroll to position [34, 0]
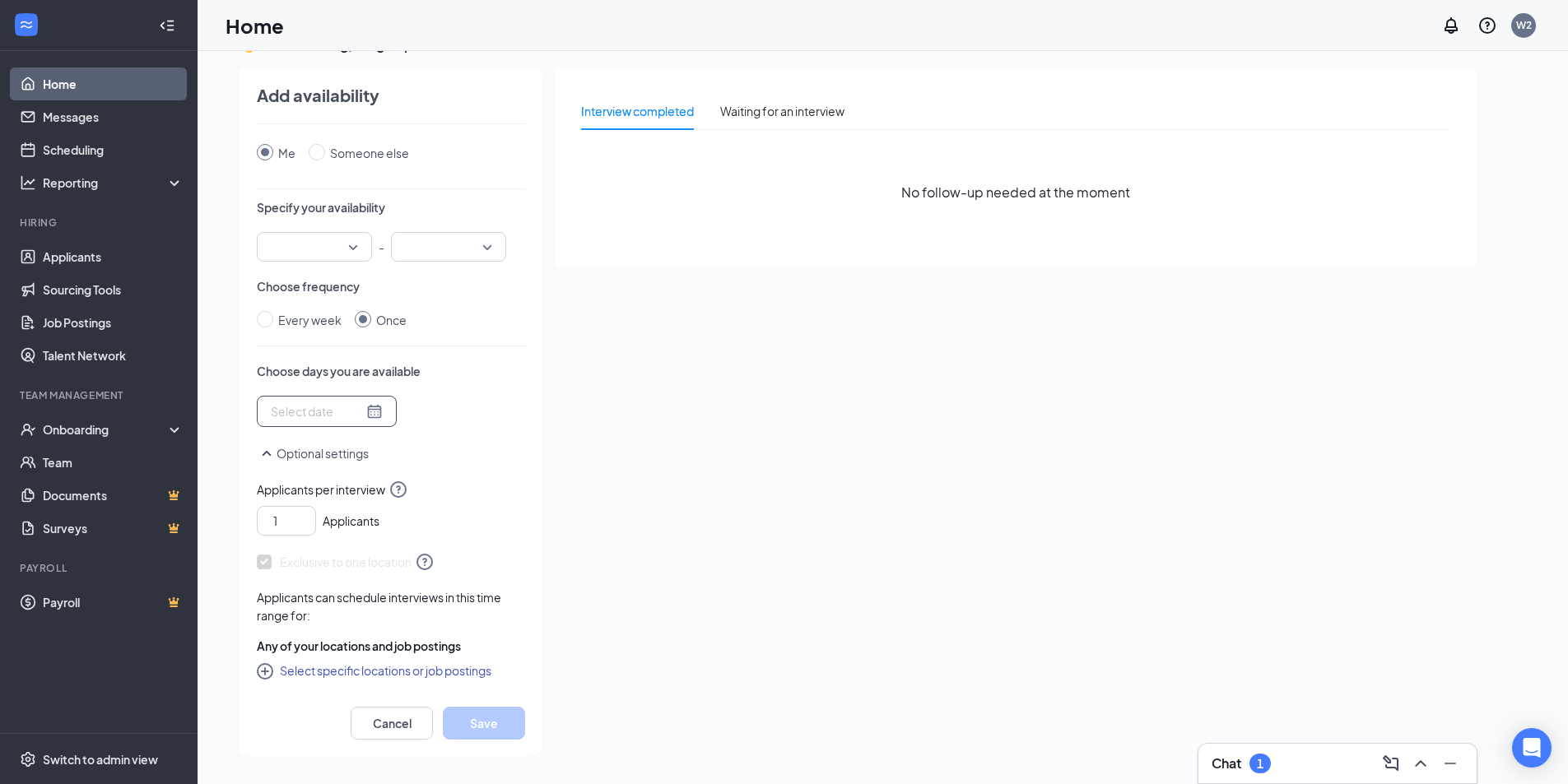
click at [352, 412] on div at bounding box center [326, 410] width 112 height 18
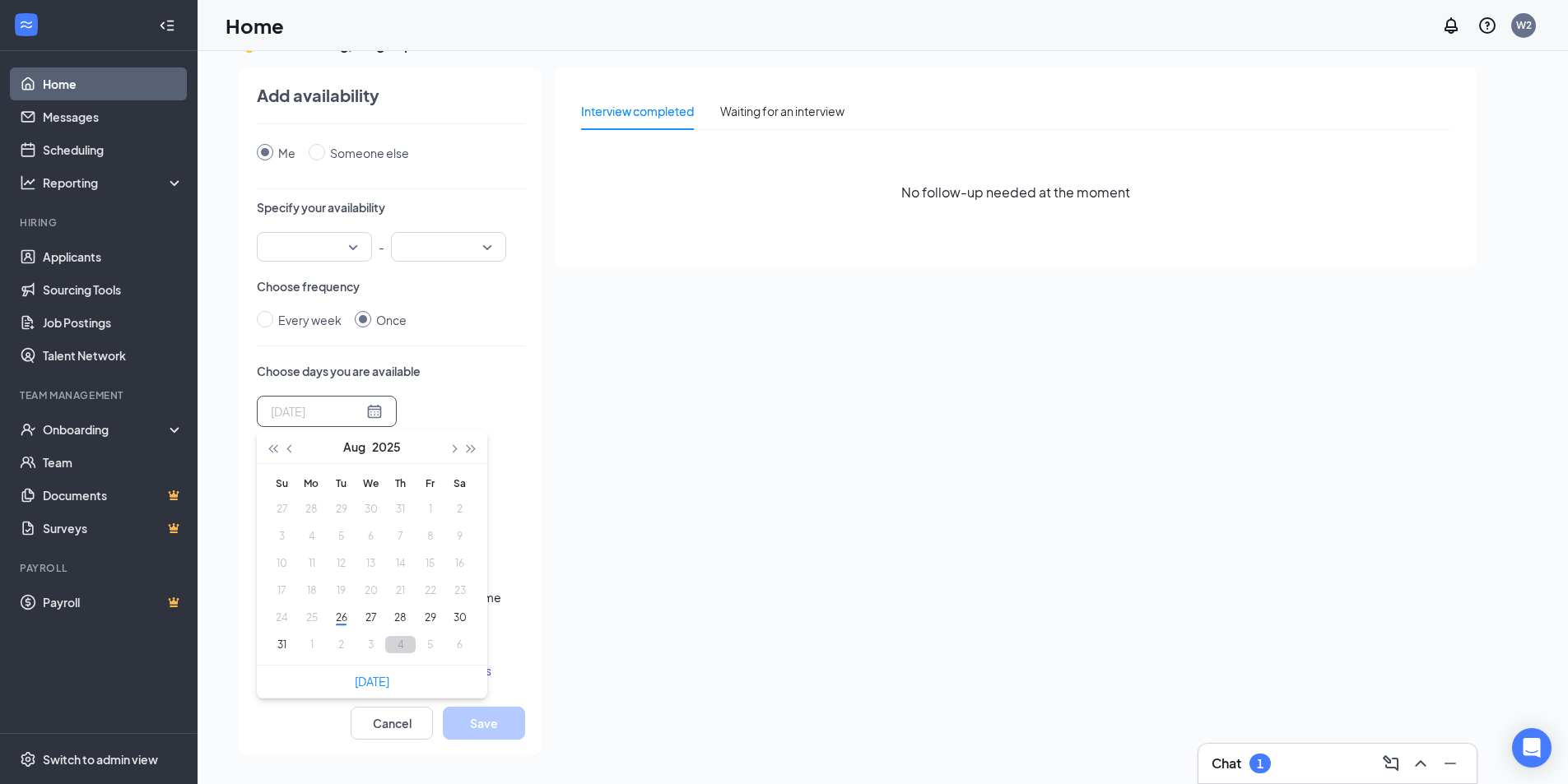
type input "[DATE]"
click at [433, 378] on p "Choose days you are available" at bounding box center [391, 371] width 268 height 16
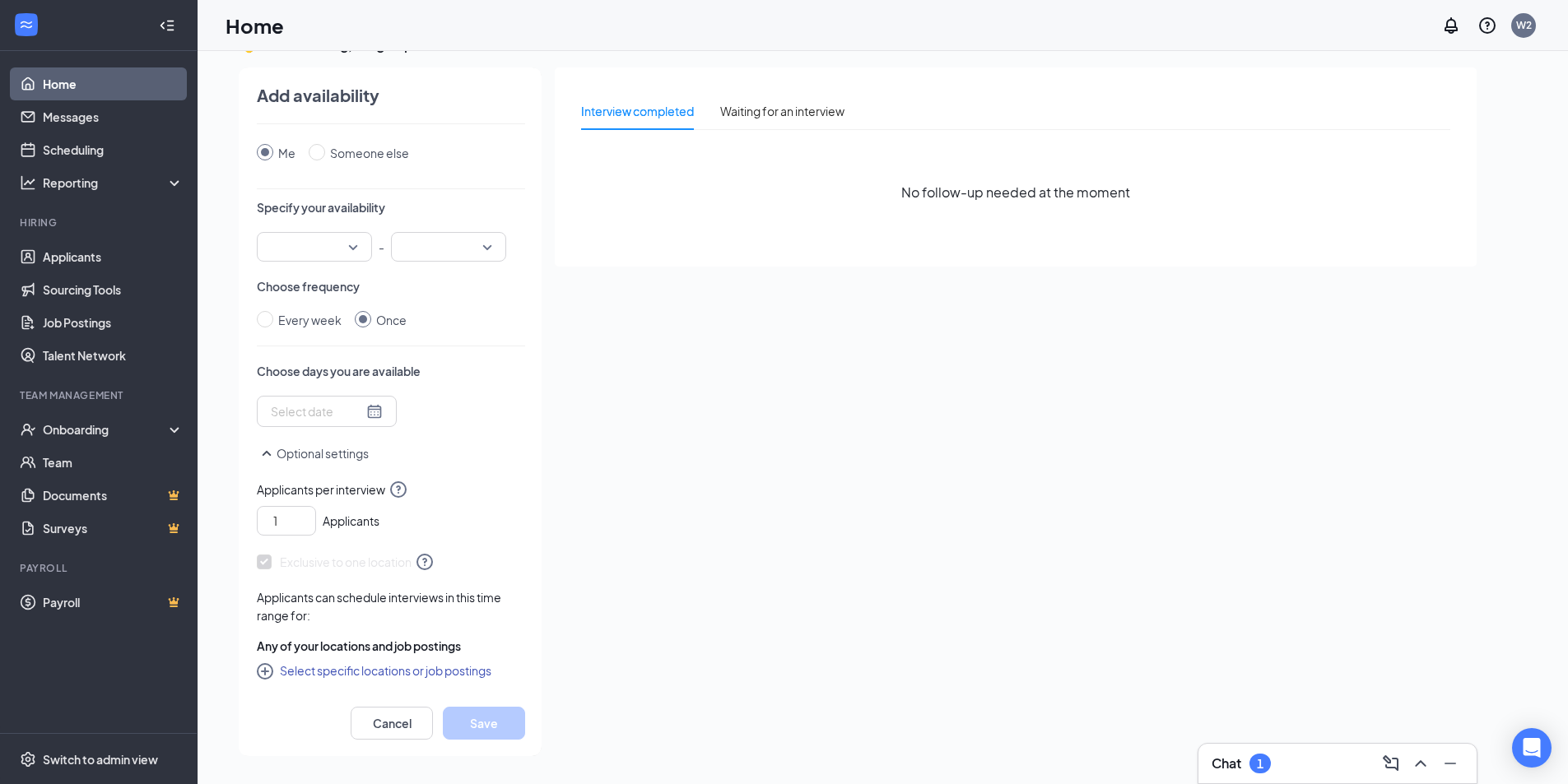
click at [345, 256] on input "search" at bounding box center [308, 247] width 84 height 28
click at [420, 207] on p "Specify your availability" at bounding box center [391, 207] width 268 height 16
click at [331, 445] on button "Optional settings" at bounding box center [313, 453] width 112 height 20
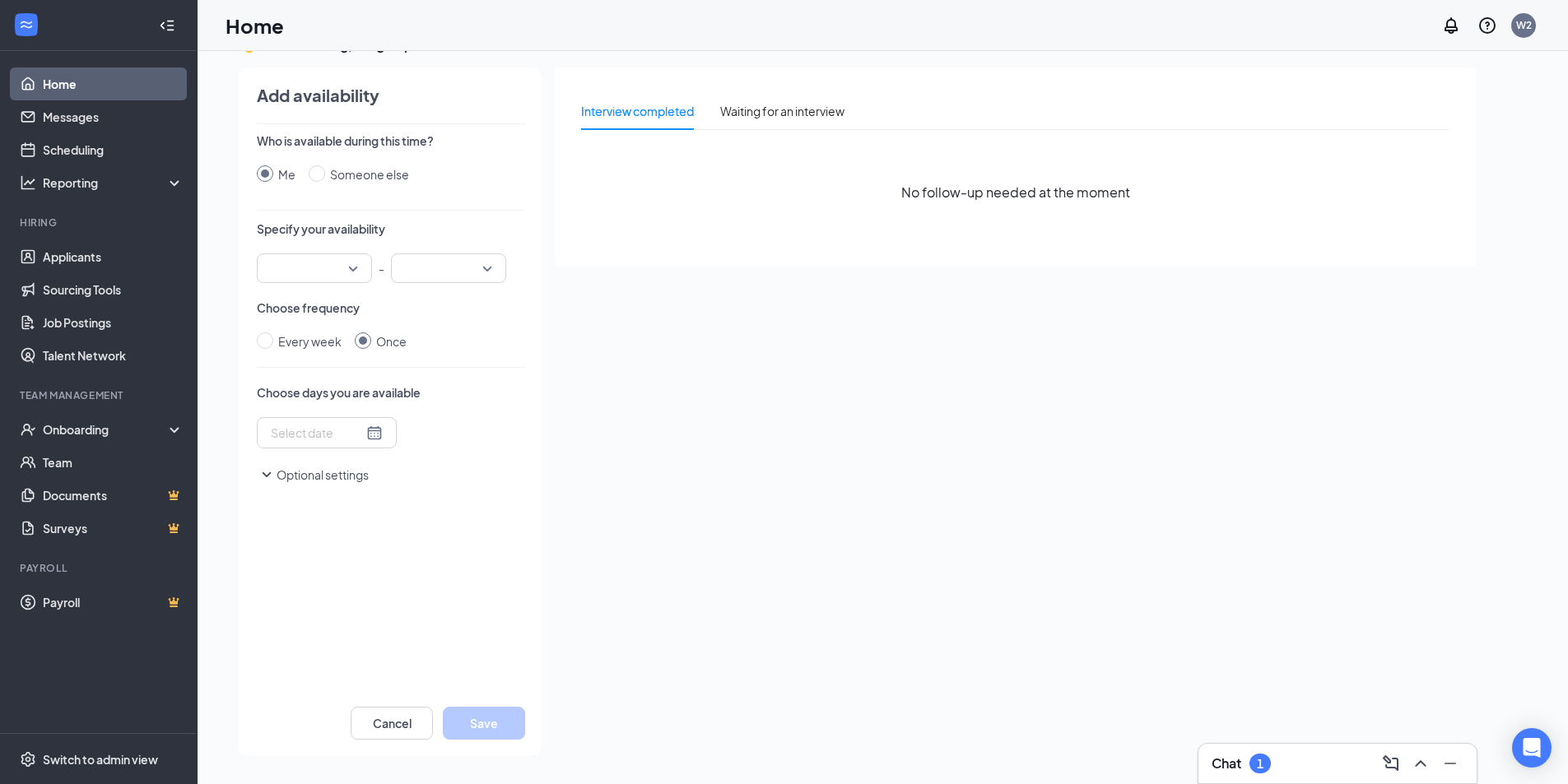
click at [268, 470] on icon "SmallChevronDown" at bounding box center [267, 474] width 20 height 20
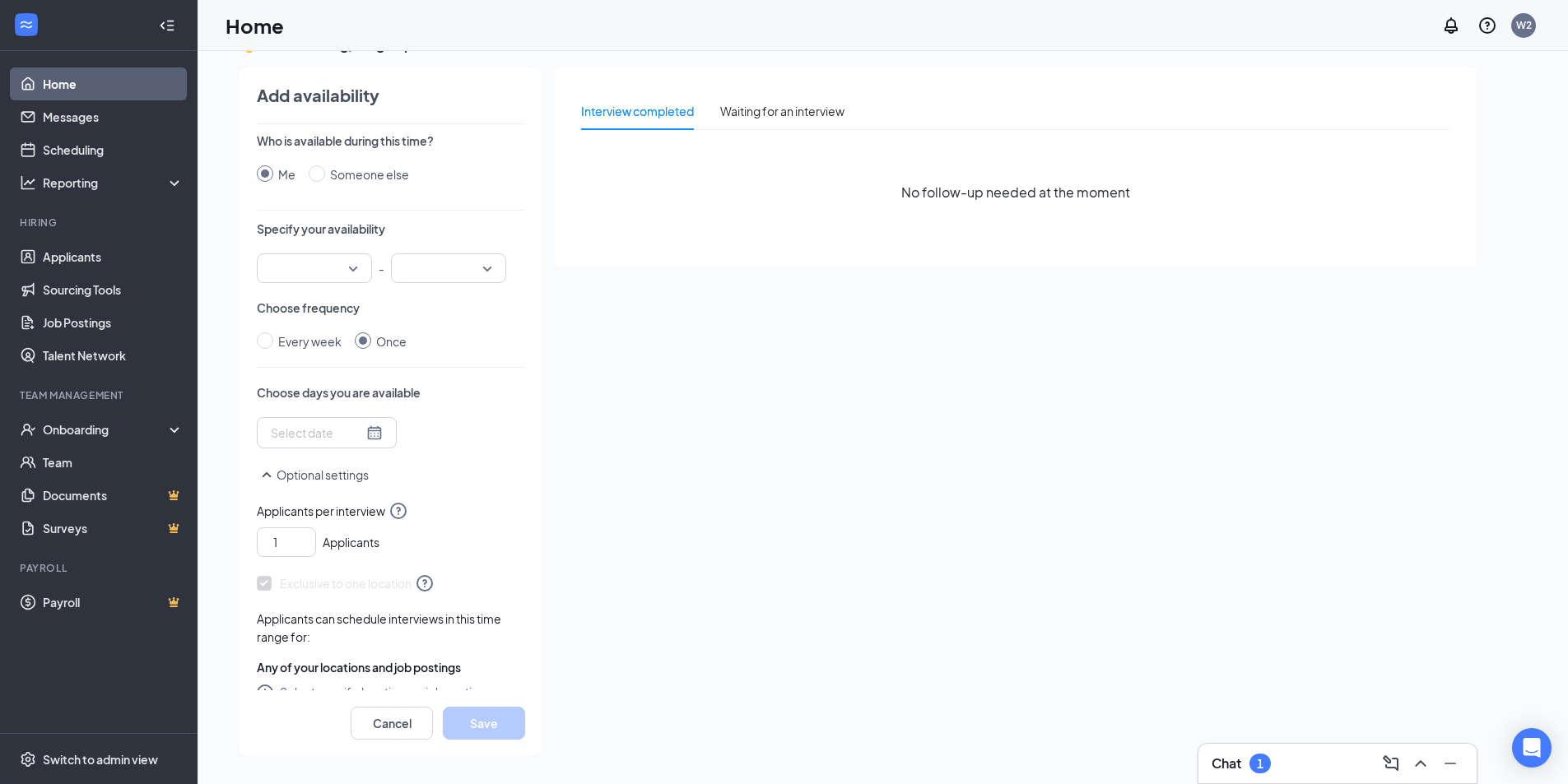
click at [268, 470] on icon "SmallChevronUp" at bounding box center [267, 474] width 20 height 20
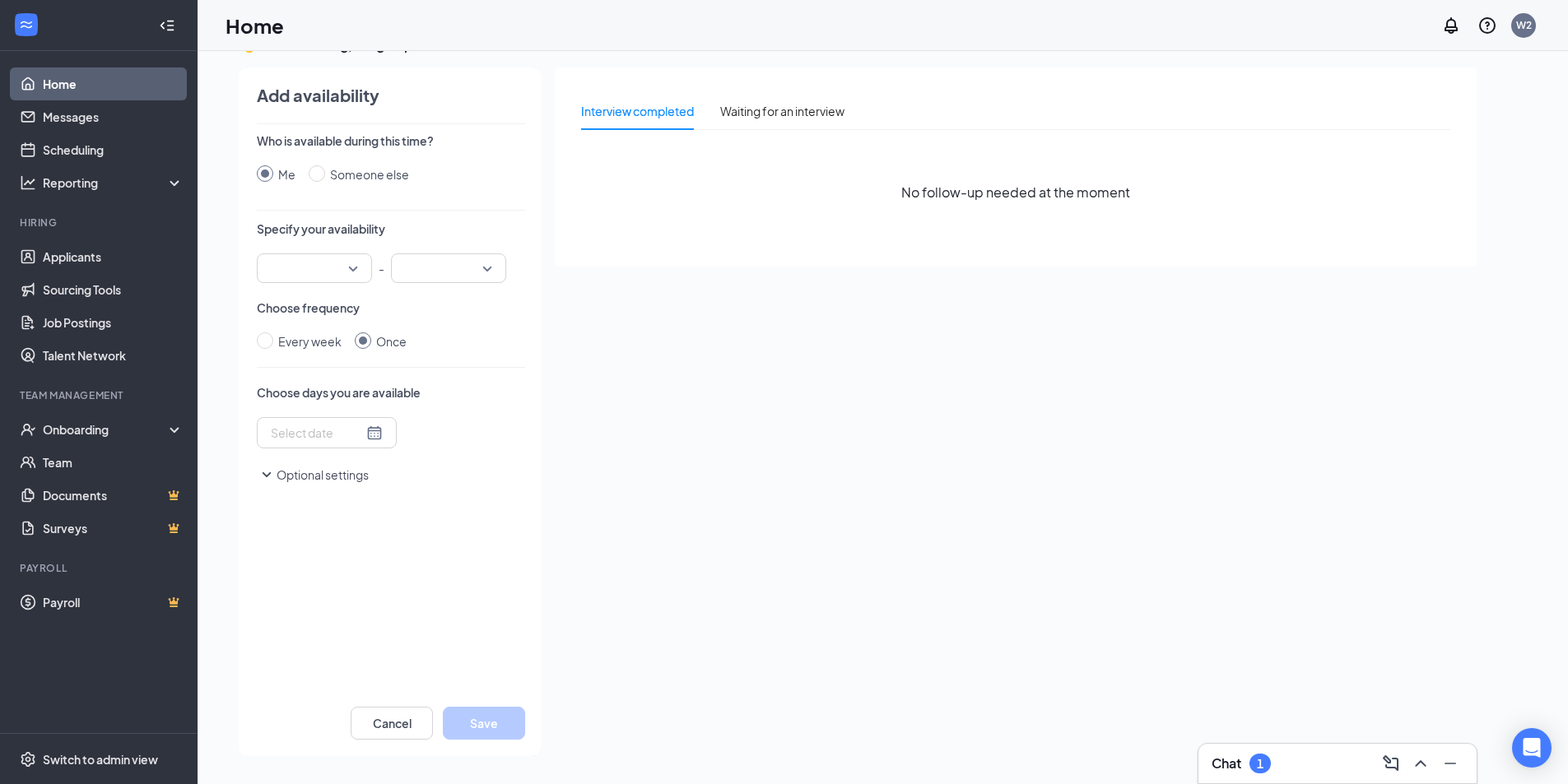
click at [268, 471] on icon "SmallChevronDown" at bounding box center [267, 474] width 20 height 20
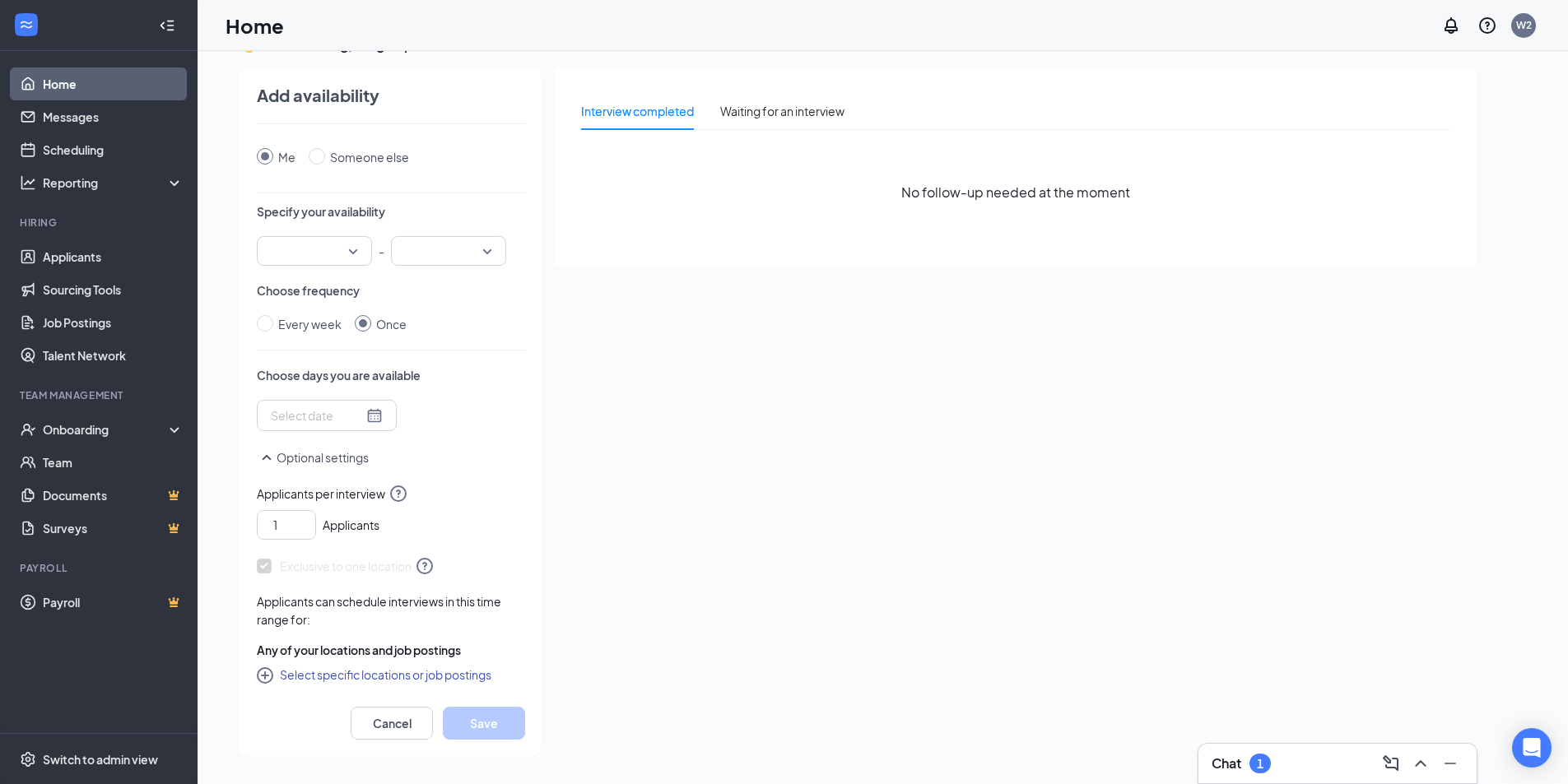
scroll to position [22, 0]
